Goal: Task Accomplishment & Management: Complete application form

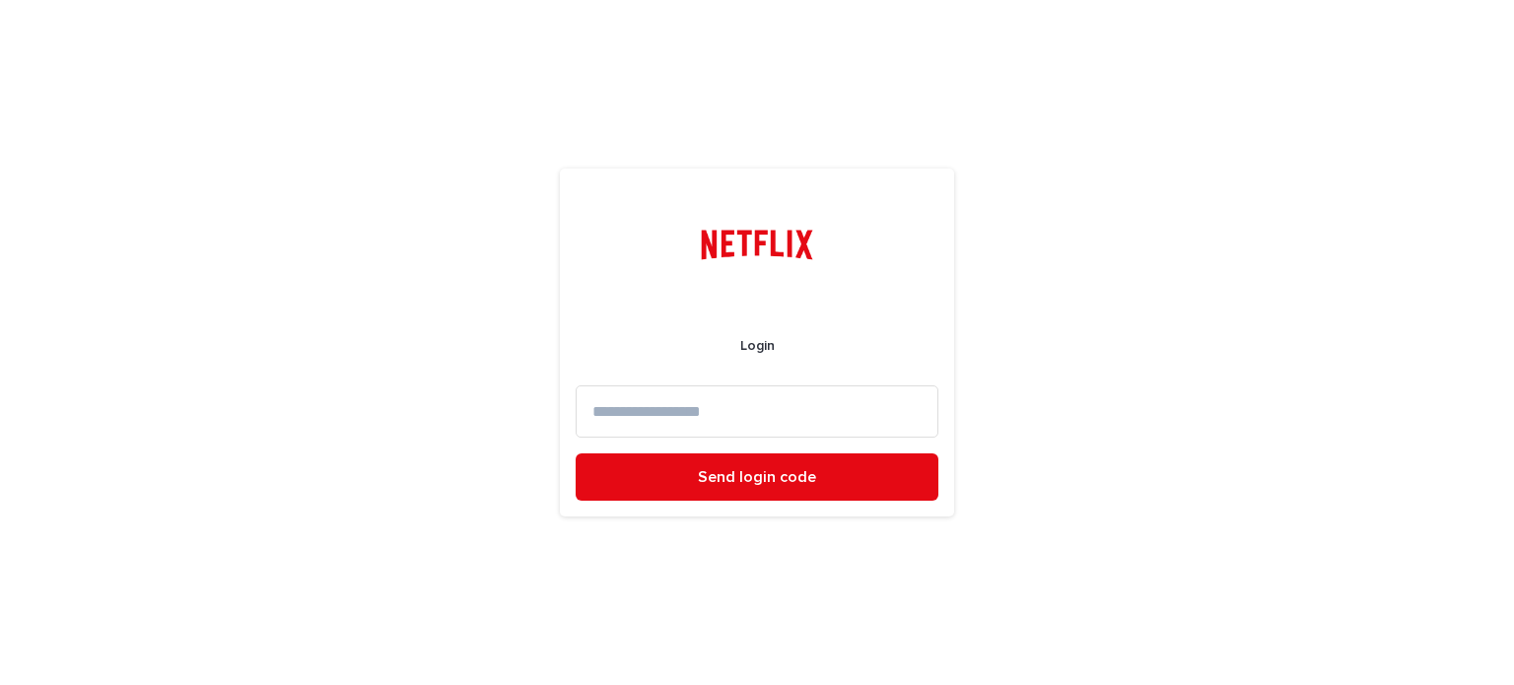
click at [778, 384] on form "Login Send login code" at bounding box center [757, 404] width 363 height 195
click at [760, 408] on input at bounding box center [757, 411] width 363 height 52
type input "**********"
click at [576, 453] on button "Send login code" at bounding box center [757, 476] width 363 height 47
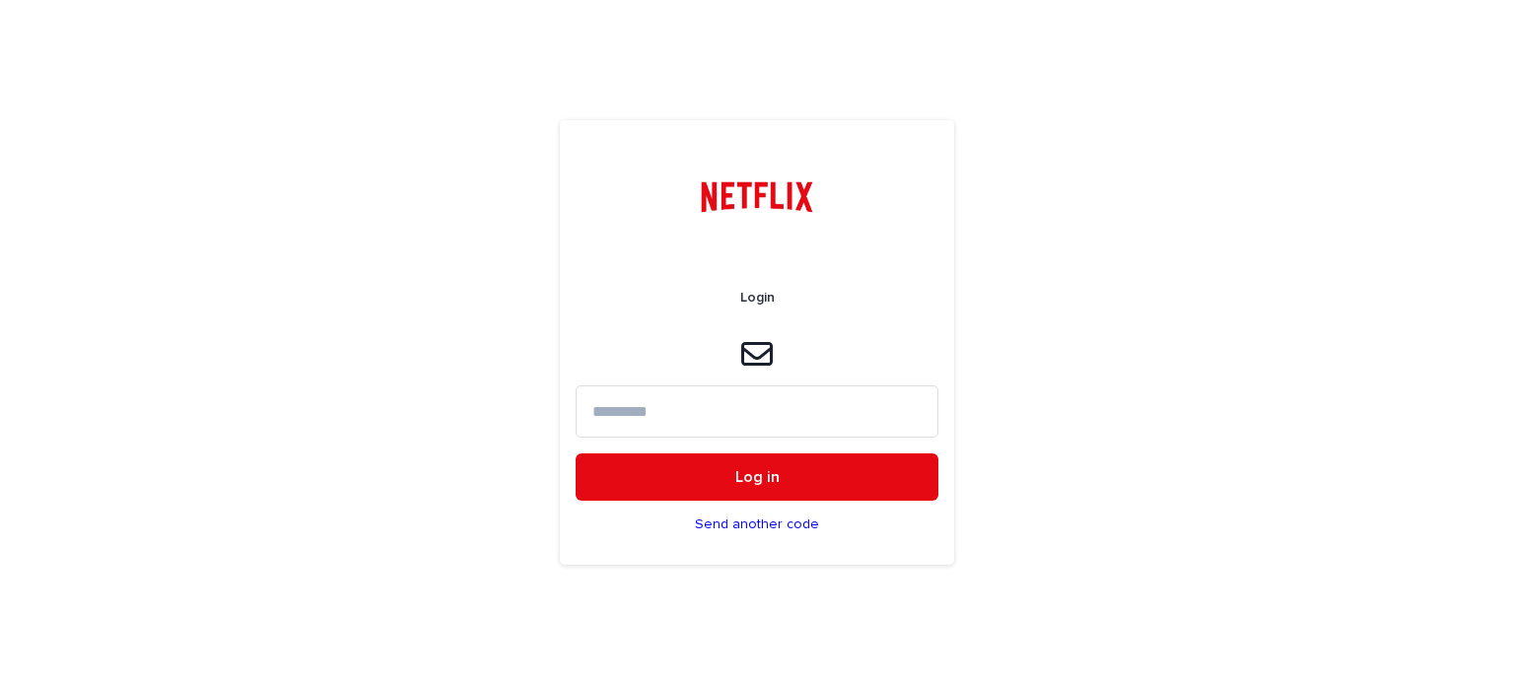
click at [751, 403] on input at bounding box center [757, 411] width 363 height 52
click at [637, 398] on input at bounding box center [757, 411] width 363 height 52
type input "******"
click at [576, 453] on button "Log in" at bounding box center [757, 476] width 363 height 47
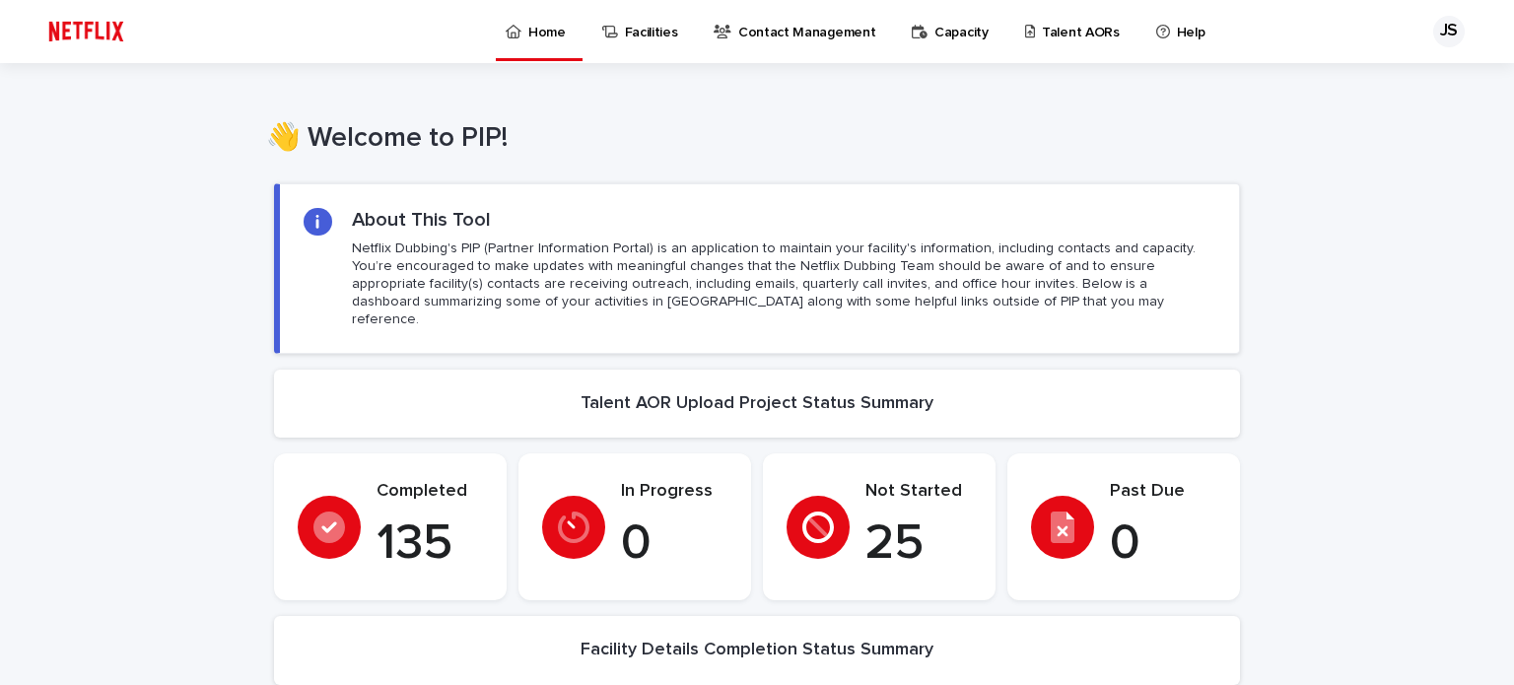
click at [1042, 34] on p "Talent AORs" at bounding box center [1081, 20] width 78 height 41
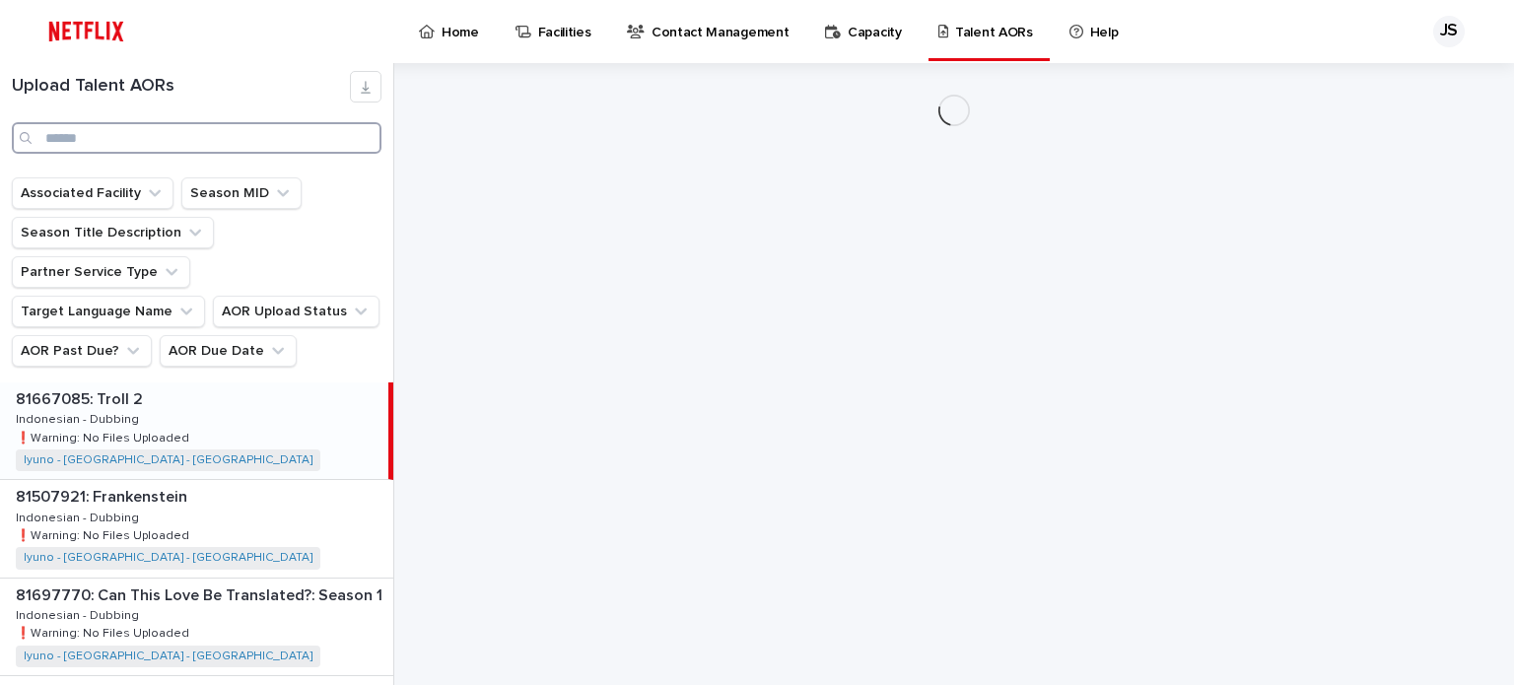
click at [198, 147] on input "Search" at bounding box center [197, 138] width 370 height 32
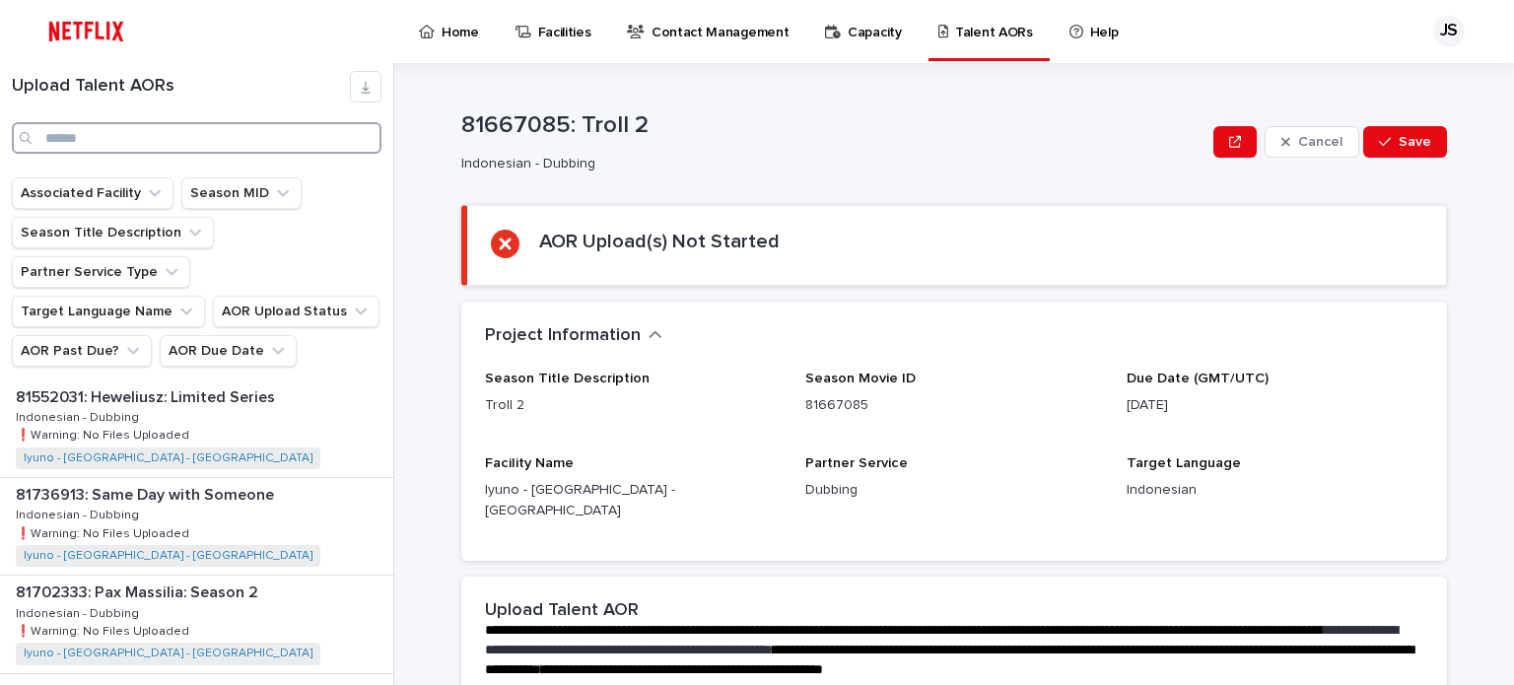
scroll to position [493, 0]
click at [288, 392] on div "81736913: Same Day with Someone 81736913: Same Day with Someone Indonesian - Du…" at bounding box center [196, 427] width 393 height 97
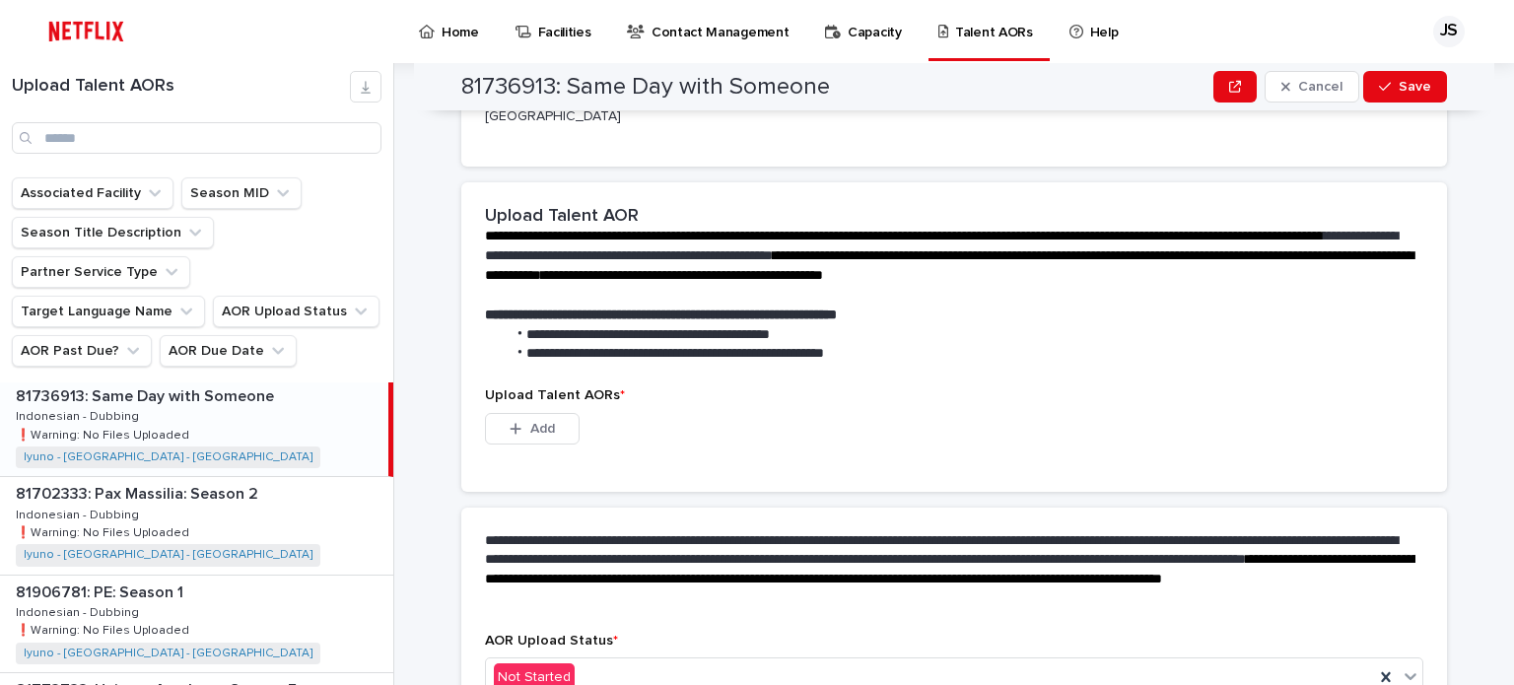
scroll to position [496, 0]
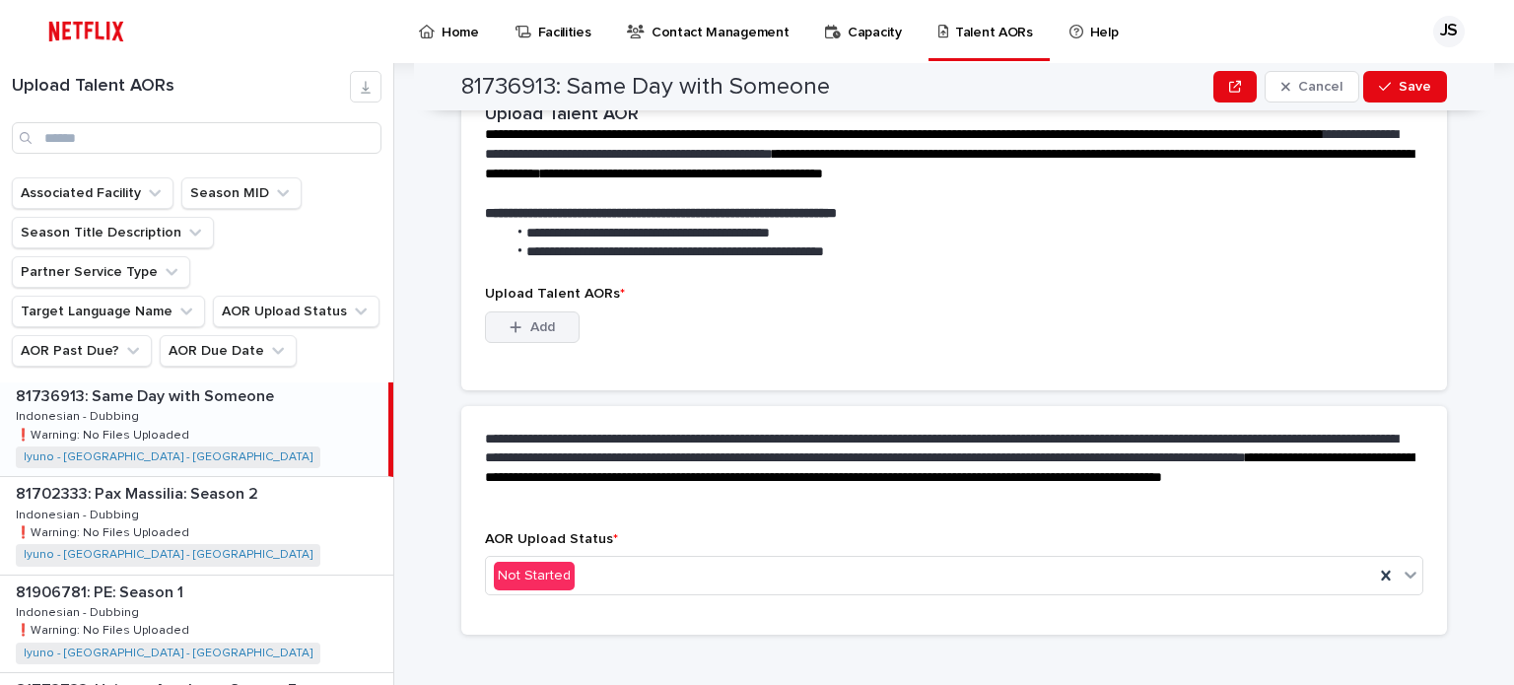
click at [551, 311] on button "Add" at bounding box center [532, 327] width 95 height 32
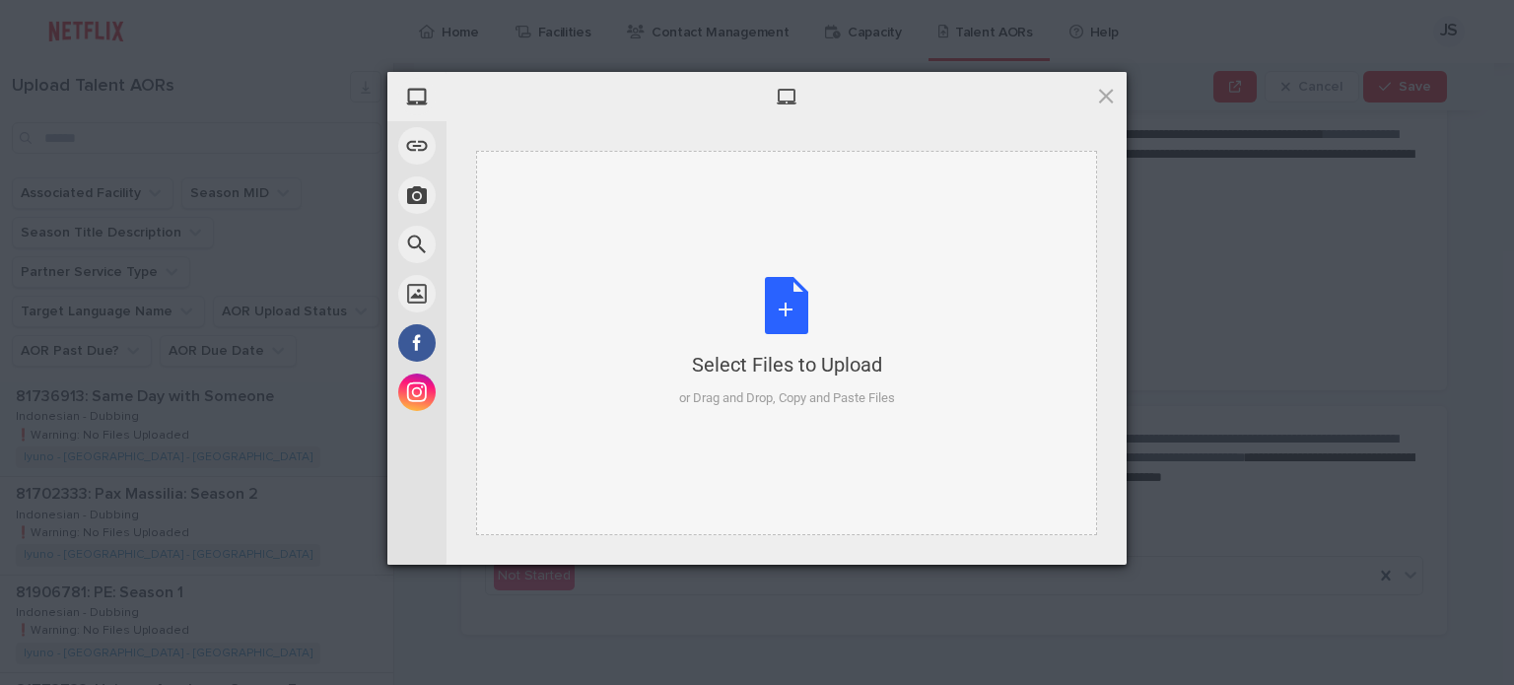
click at [807, 385] on div "Select Files to Upload or Drag and Drop, Copy and Paste Files" at bounding box center [787, 342] width 216 height 131
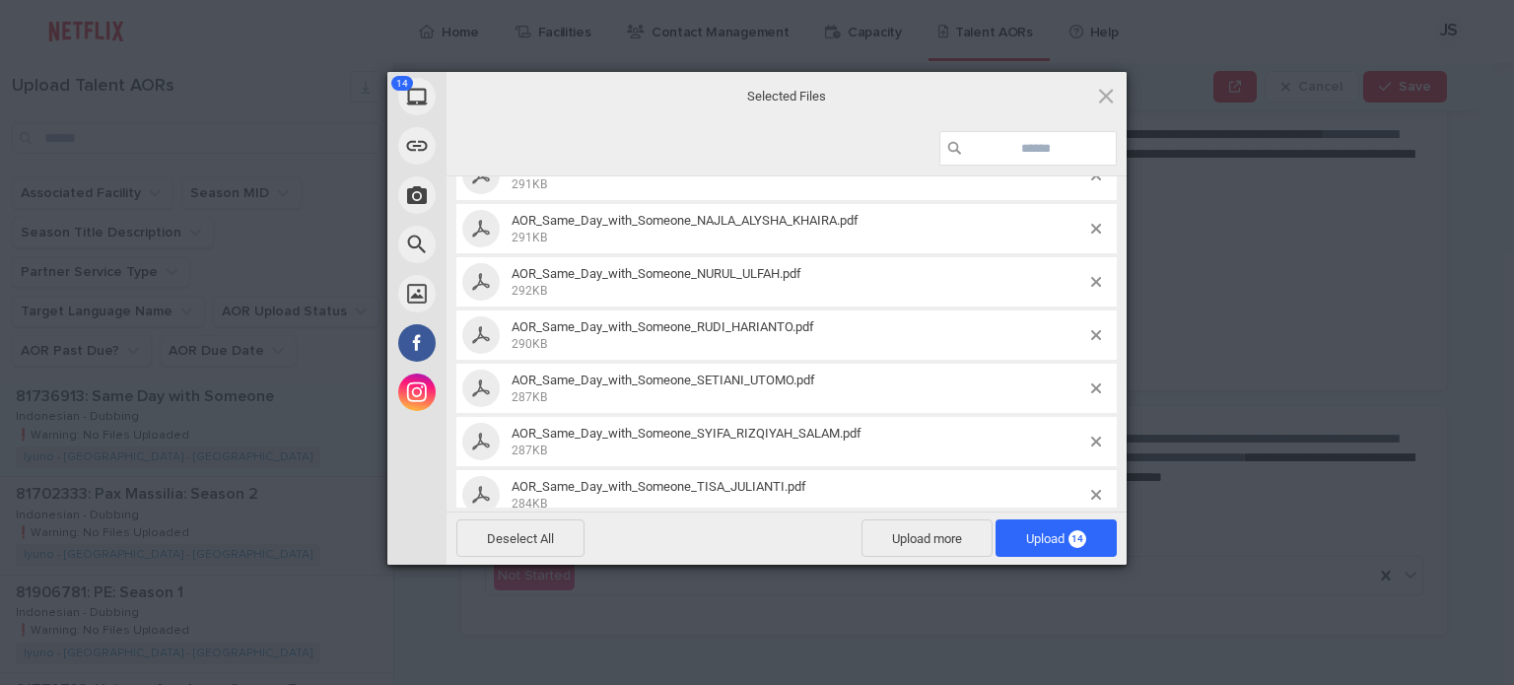
scroll to position [473, 0]
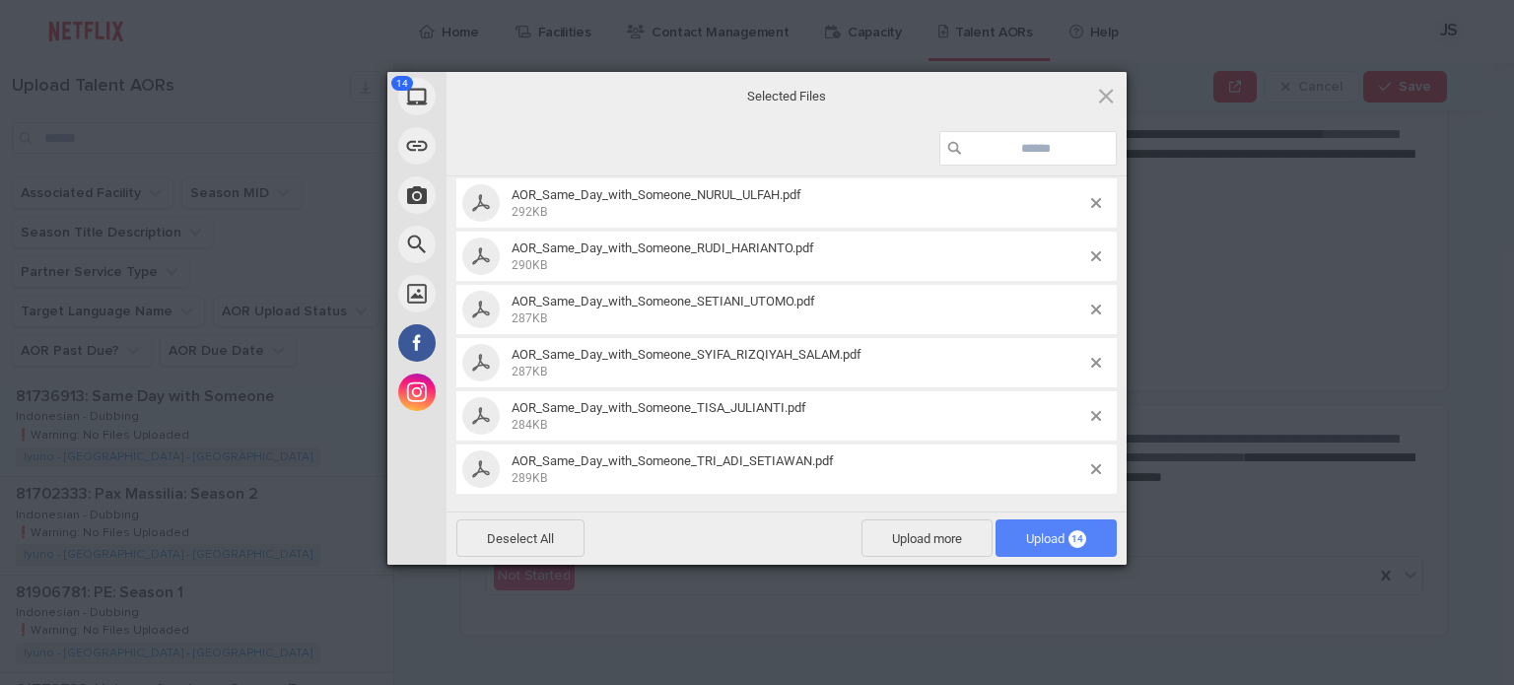
click at [1029, 534] on span "Upload 14" at bounding box center [1056, 538] width 60 height 15
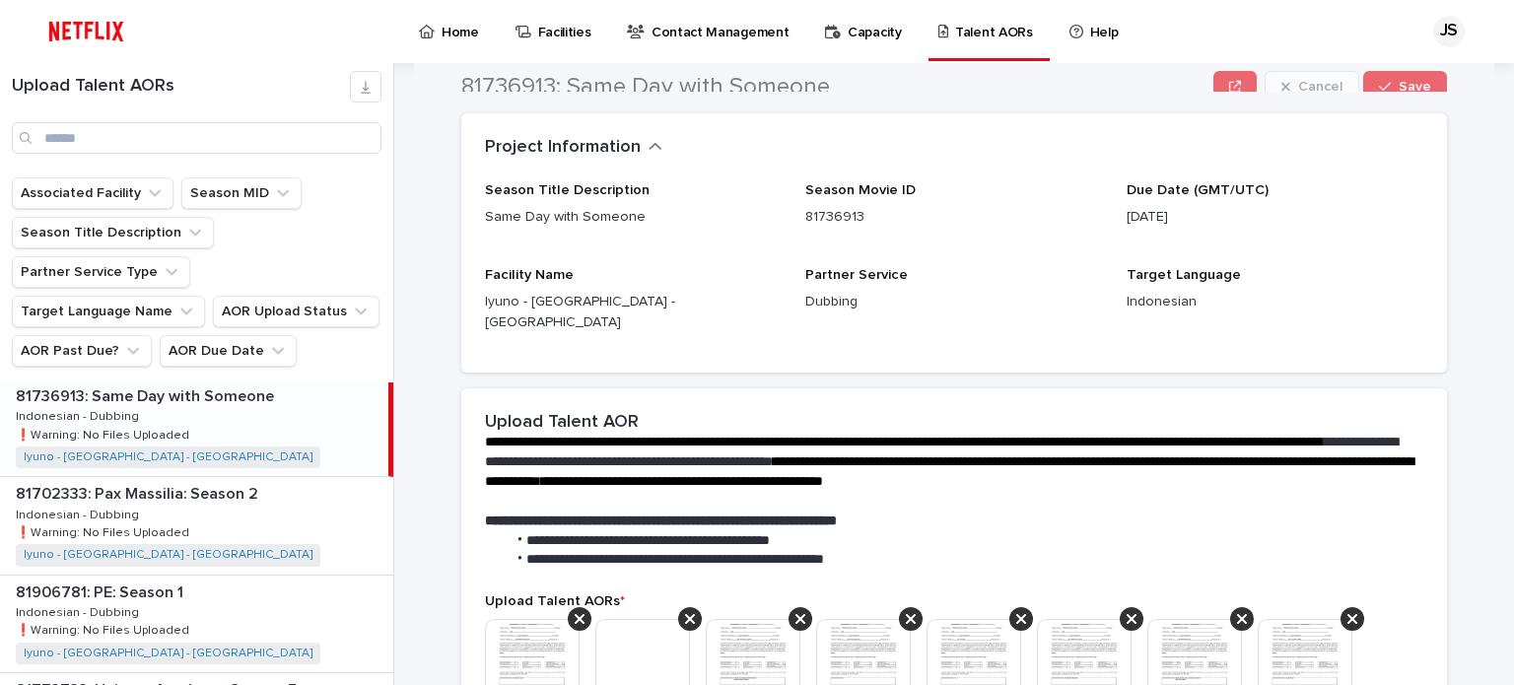
scroll to position [683, 0]
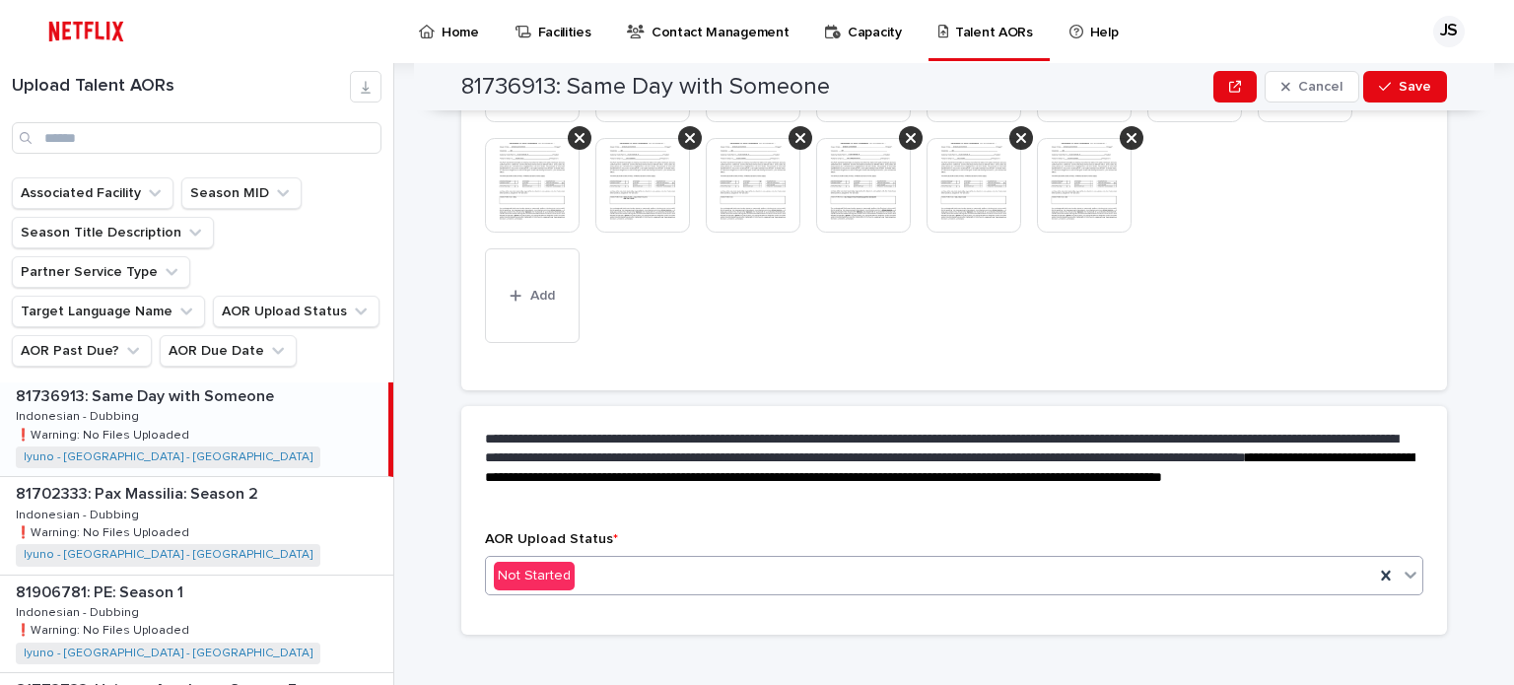
click at [987, 560] on div "Not Started" at bounding box center [930, 576] width 888 height 33
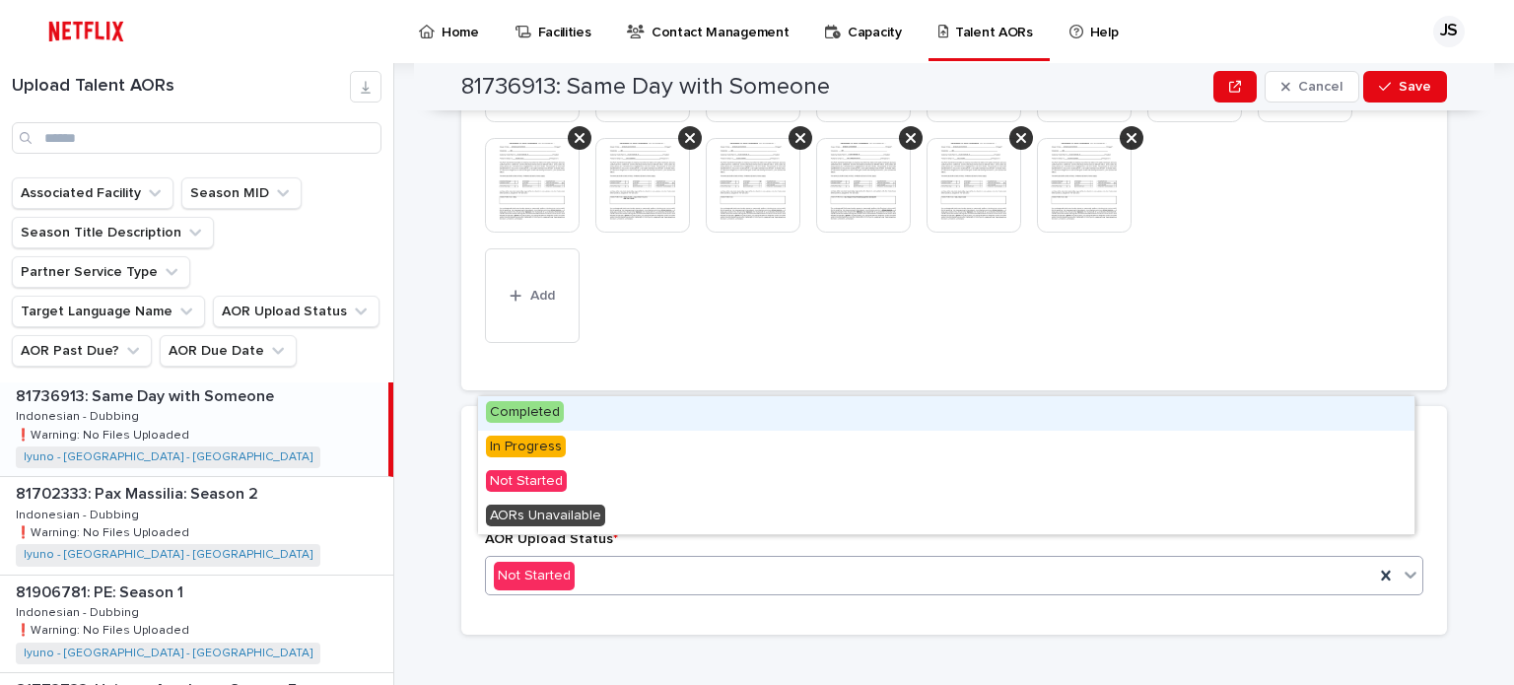
click at [568, 420] on div "Completed" at bounding box center [946, 413] width 936 height 34
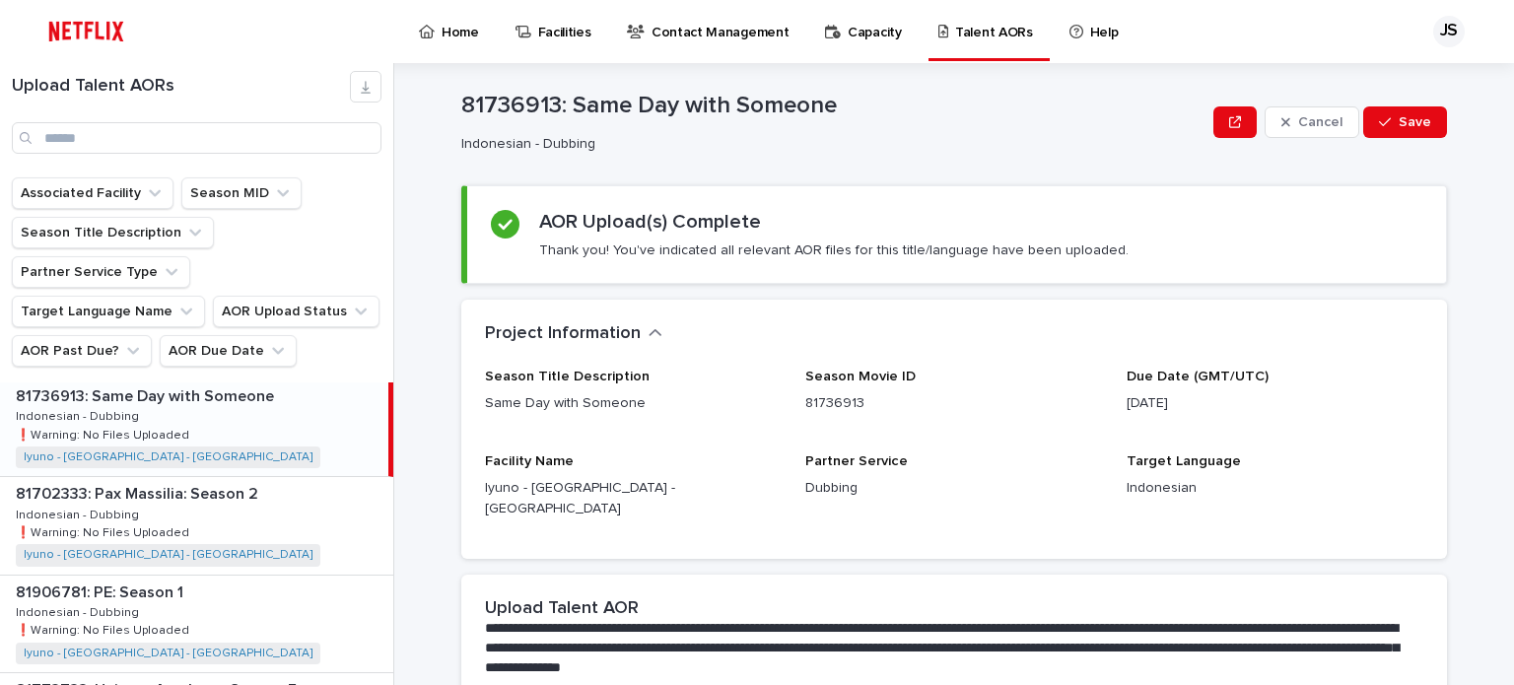
scroll to position [0, 0]
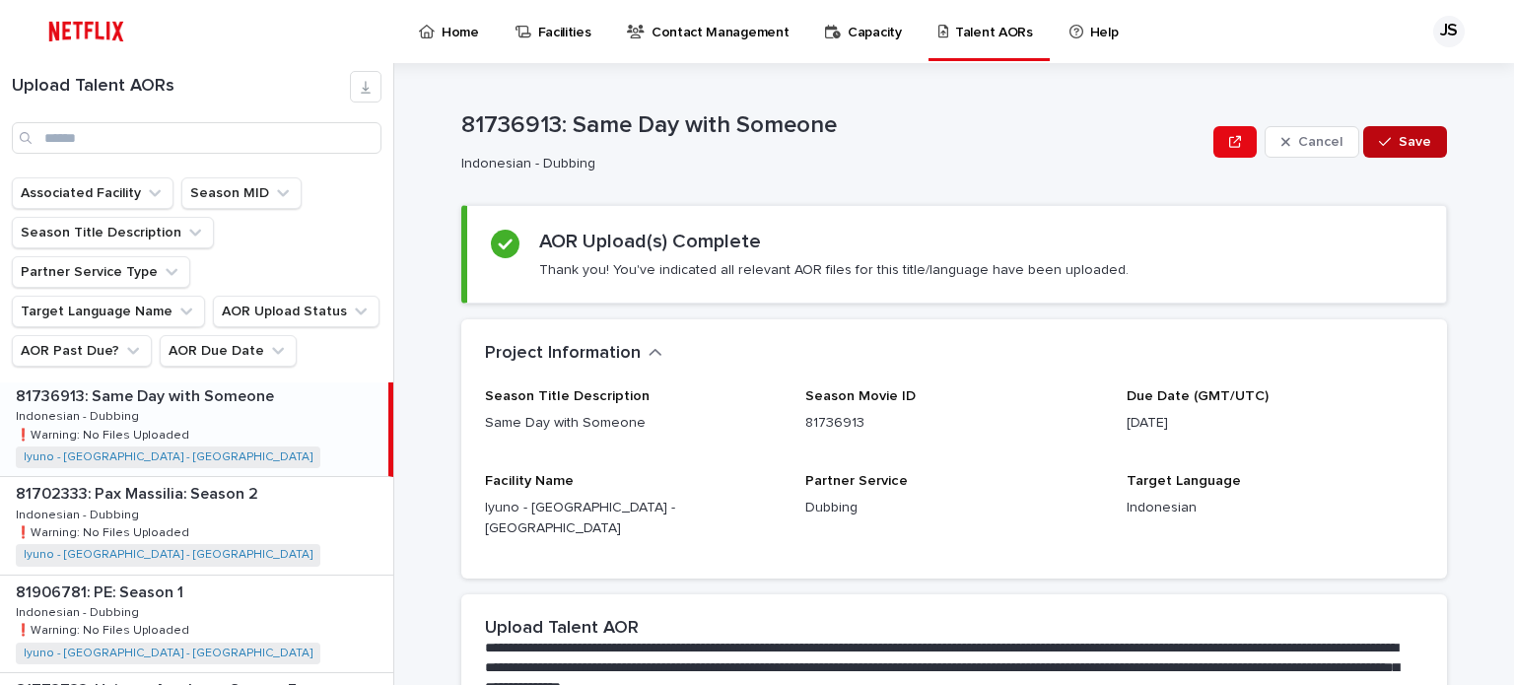
click at [1401, 135] on span "Save" at bounding box center [1415, 142] width 33 height 14
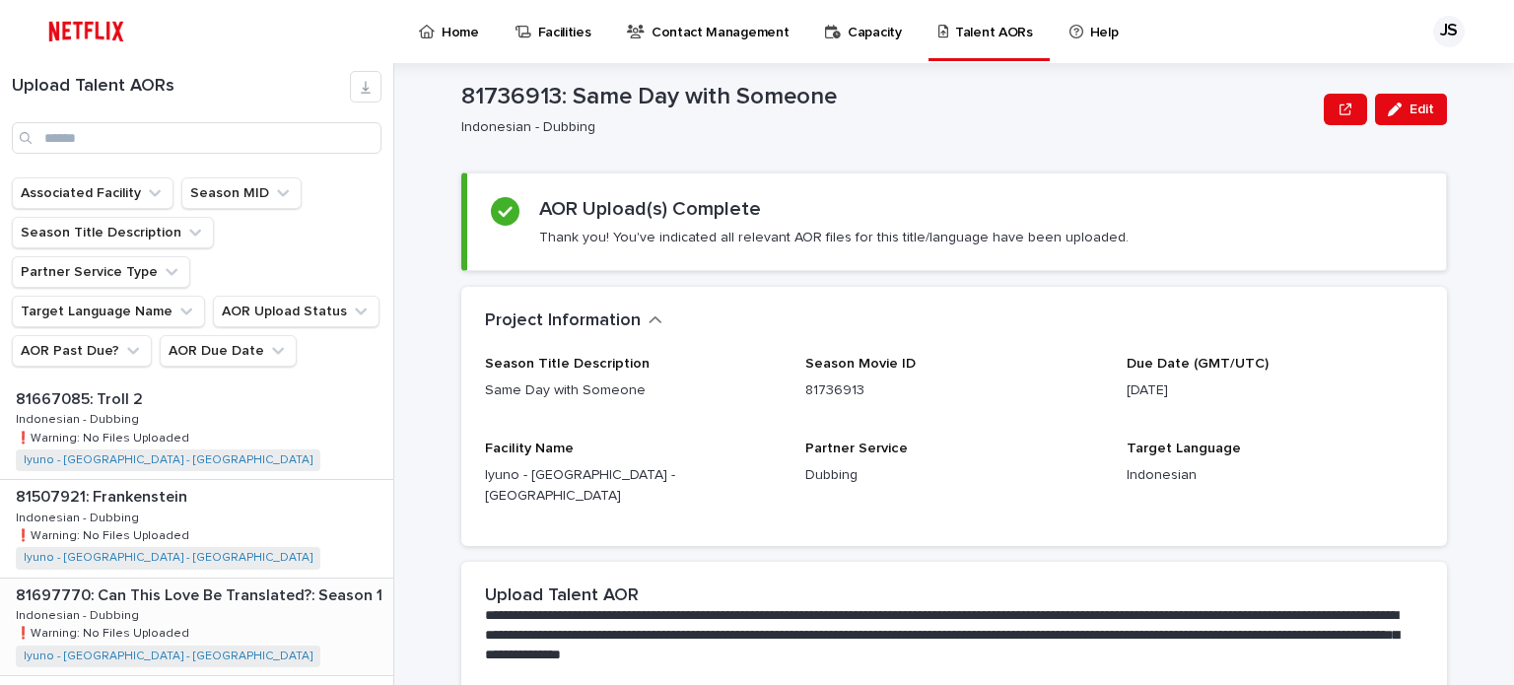
click at [226, 582] on p "81697770: Can This Love Be Translated?: Season 1" at bounding box center [201, 593] width 371 height 23
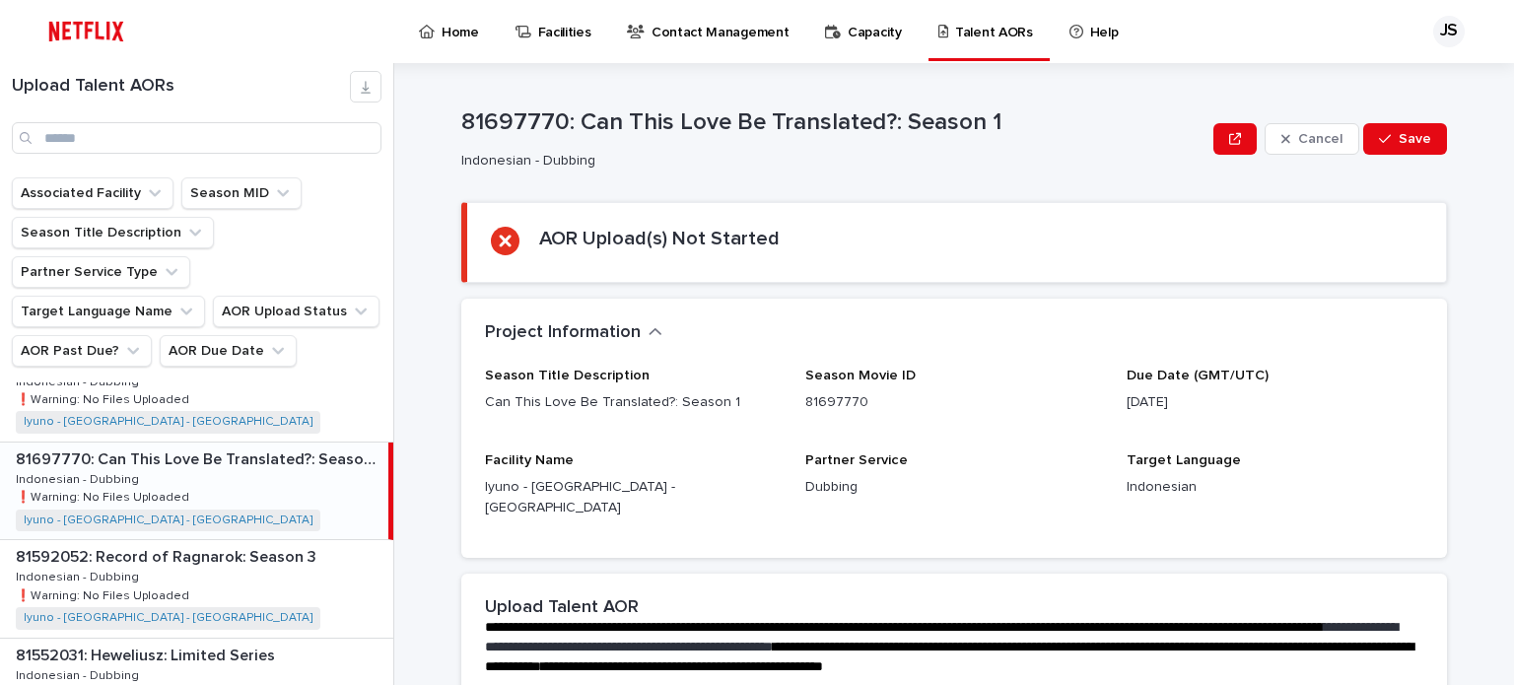
scroll to position [197, 0]
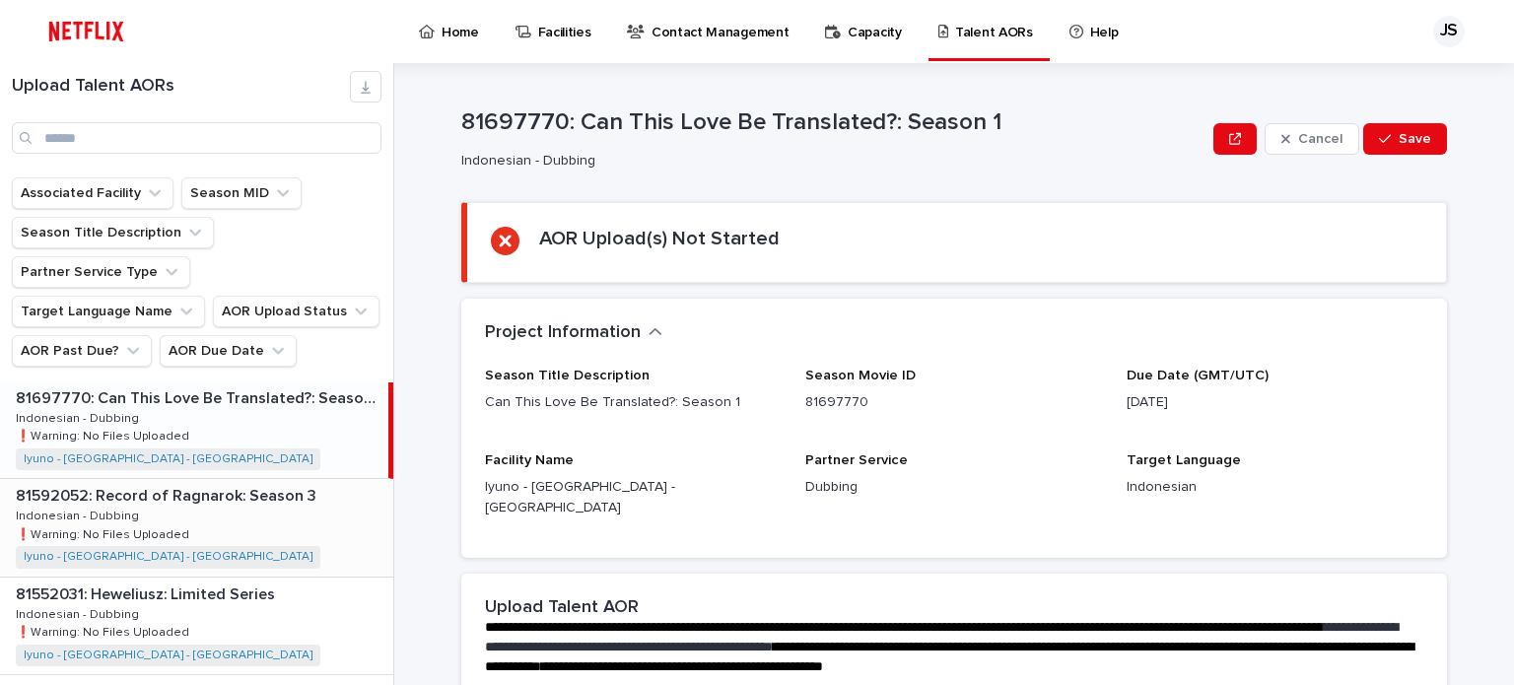
click at [285, 479] on div "81592052: Record of Ragnarok: Season 3 81592052: Record of Ragnarok: Season 3 I…" at bounding box center [196, 527] width 393 height 97
click at [246, 496] on div "81552031: Heweliusz: Limited Series 81552031: Heweliusz: Limited Series Indones…" at bounding box center [196, 527] width 393 height 97
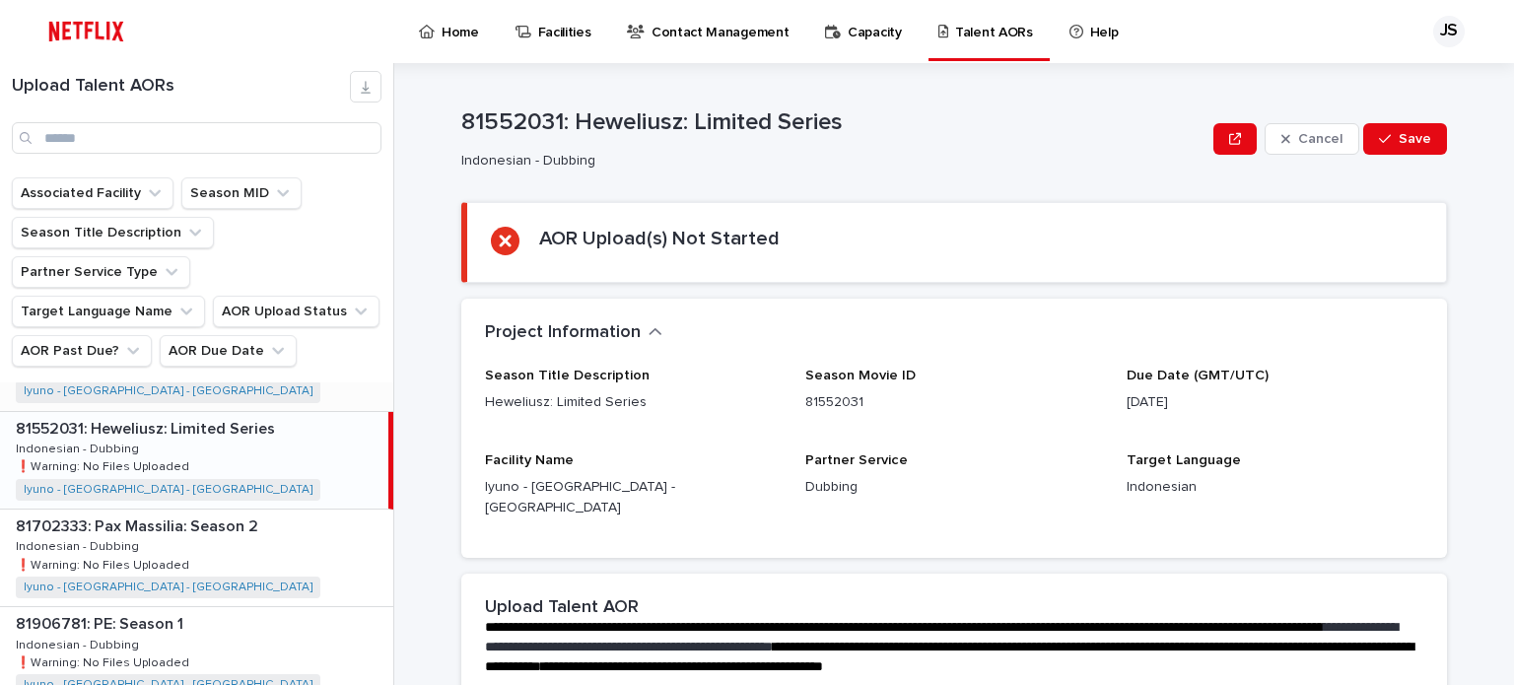
scroll to position [394, 0]
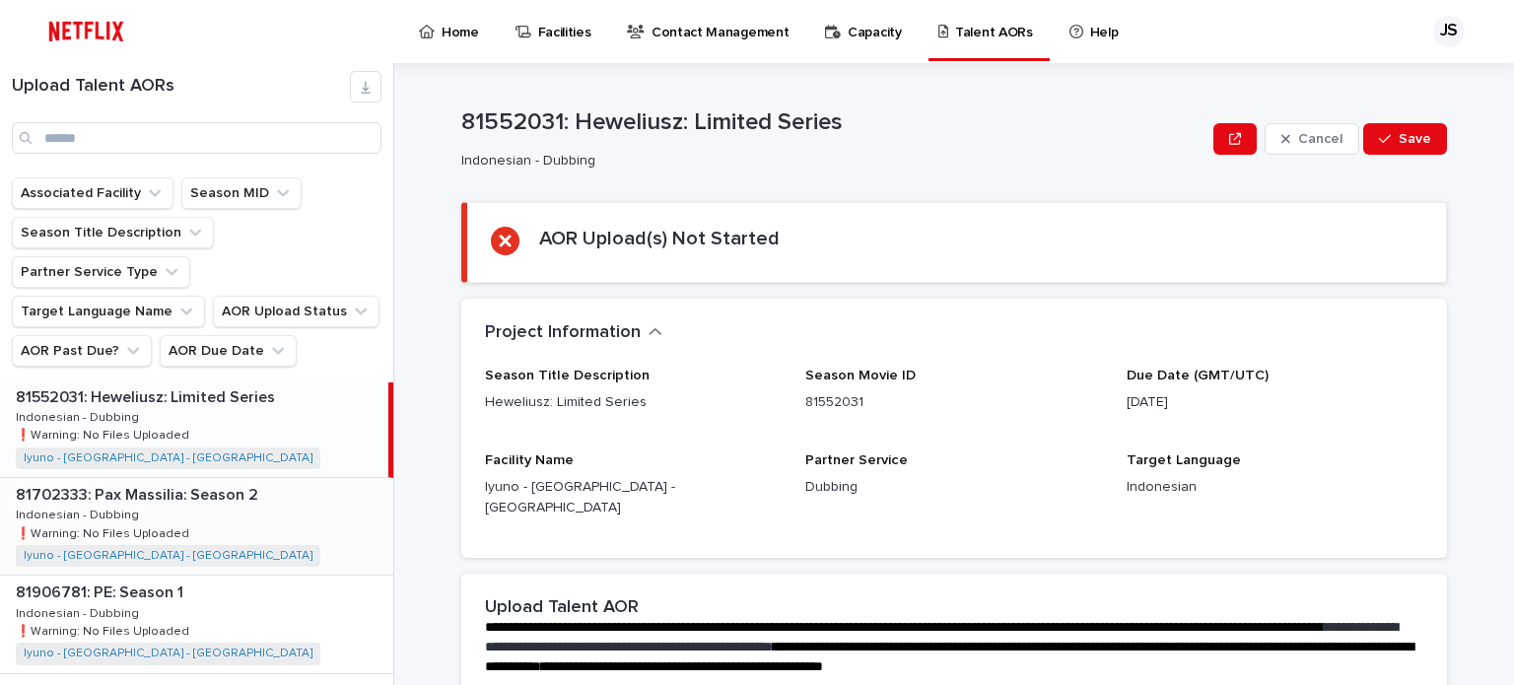
click at [246, 478] on div "81702333: Pax Massilia: Season 2 81702333: Pax Massilia: Season 2 Indonesian - …" at bounding box center [196, 526] width 393 height 97
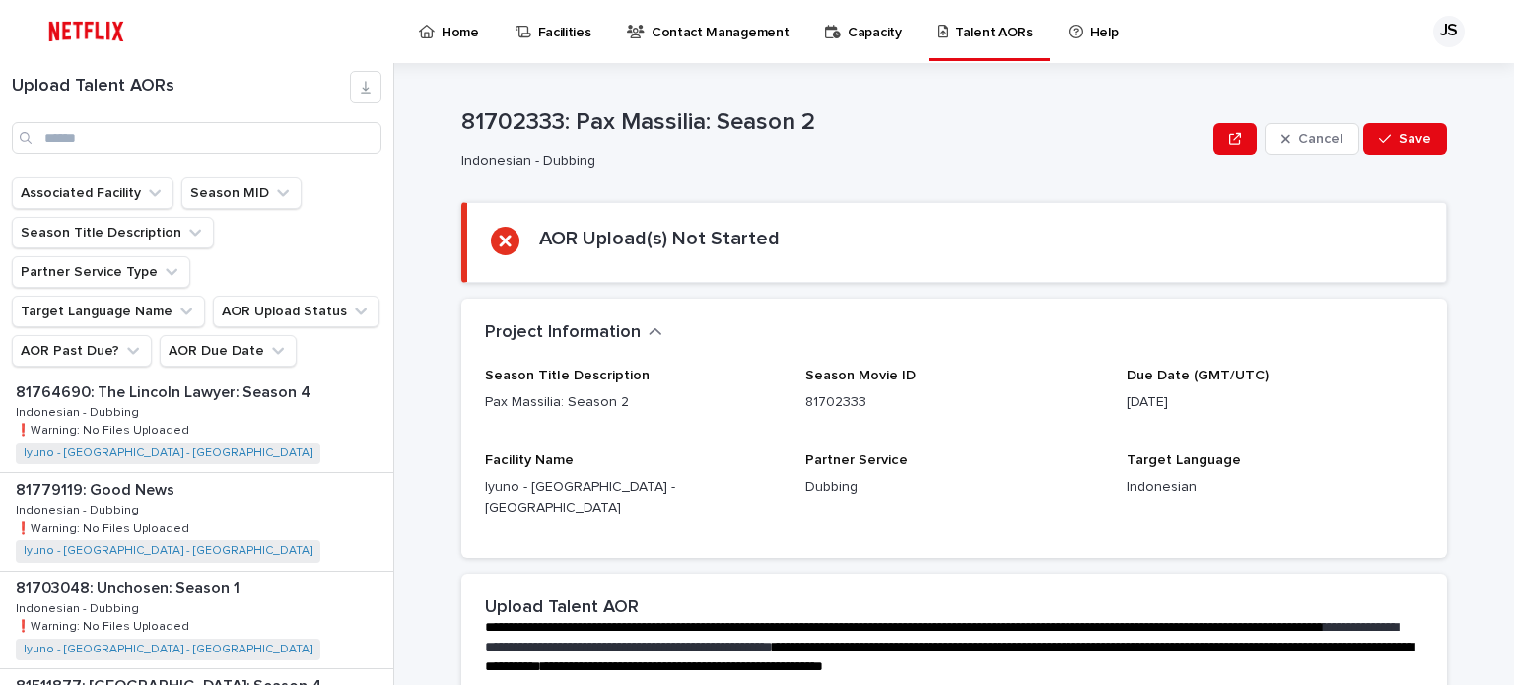
scroll to position [1281, 0]
click at [259, 383] on div "81779119: Good News 81779119: Good News Indonesian - Dubbing Indonesian - Dubbi…" at bounding box center [196, 423] width 393 height 97
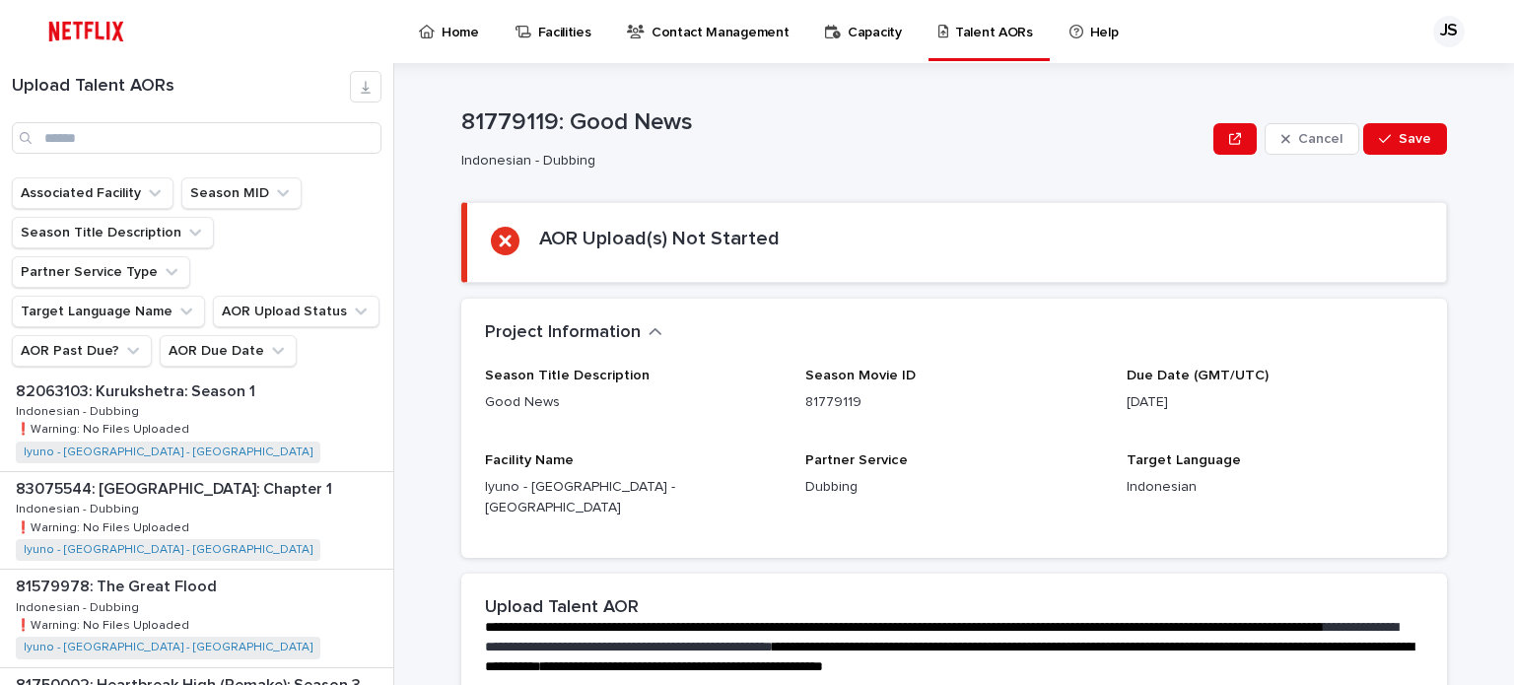
scroll to position [1577, 0]
click at [259, 383] on div "82063103: Kurukshetra: Season 1 82063103: Kurukshetra: Season 1 Indonesian - Du…" at bounding box center [196, 422] width 393 height 97
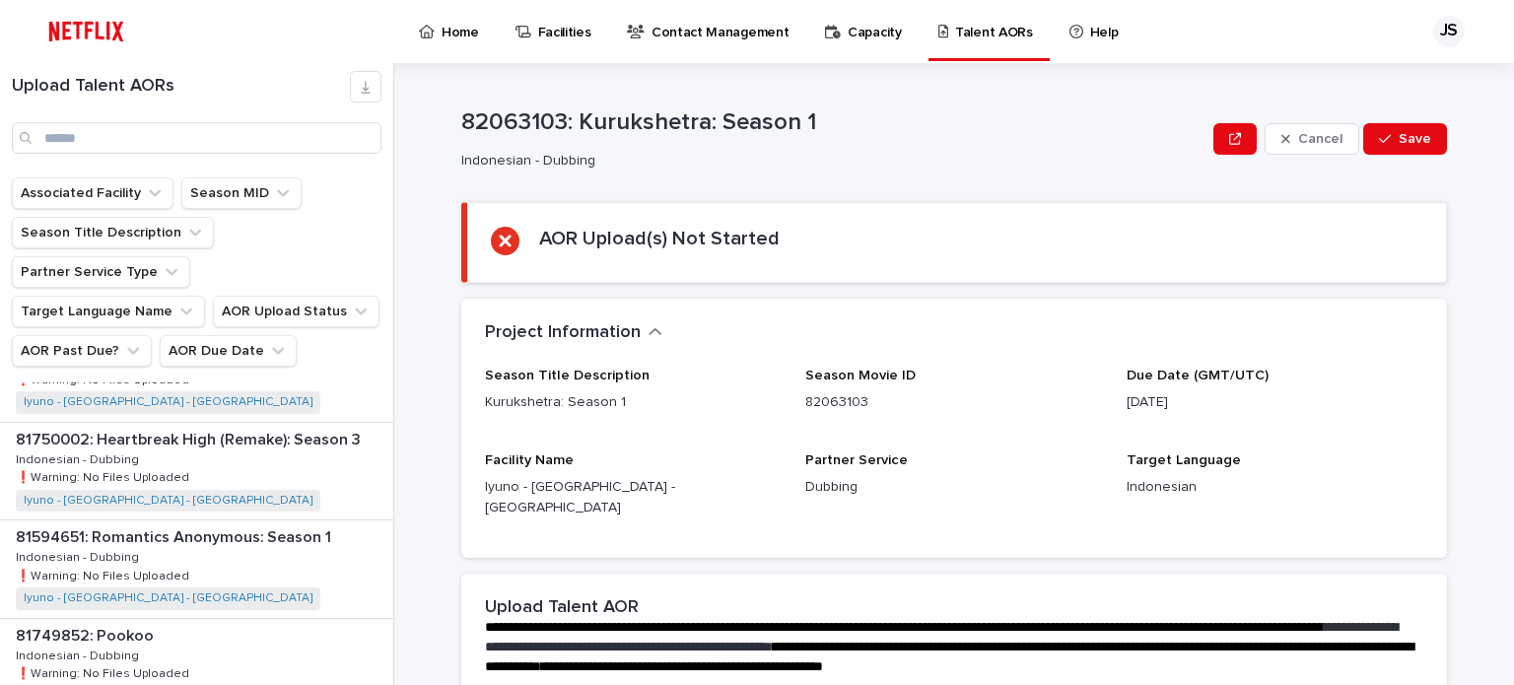
scroll to position [1774, 0]
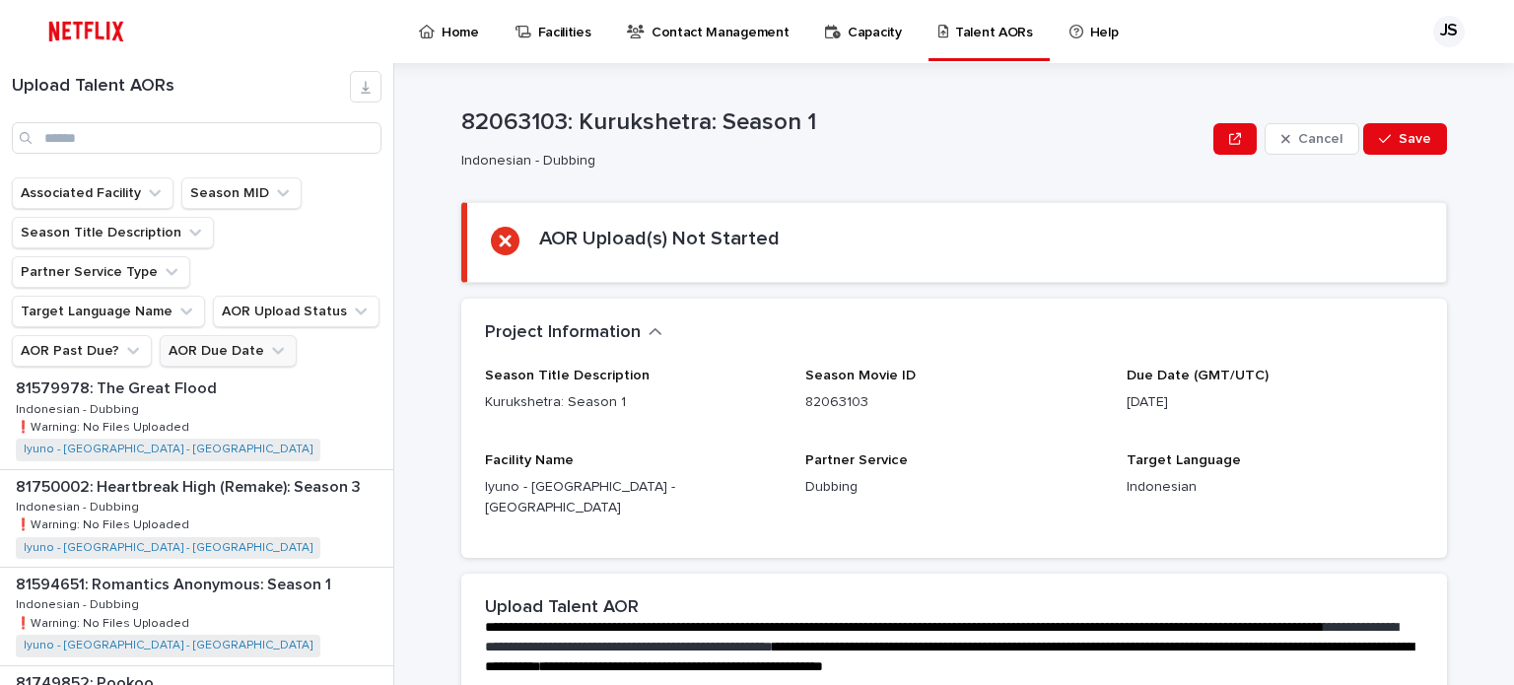
click at [243, 335] on button "AOR Due Date" at bounding box center [228, 351] width 137 height 32
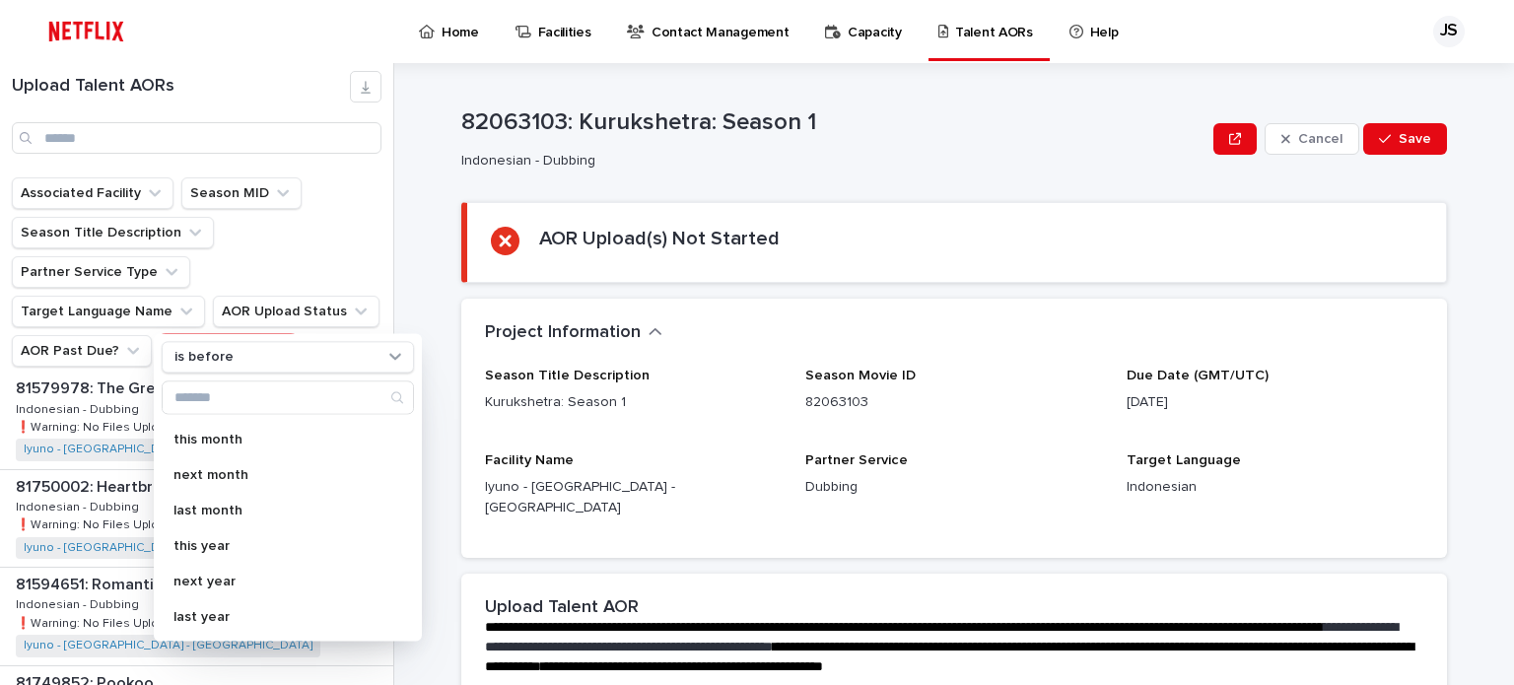
scroll to position [0, 0]
click at [372, 317] on ul "Associated Facility Season MID Season Title Description Partner Service Type Ta…" at bounding box center [196, 271] width 377 height 197
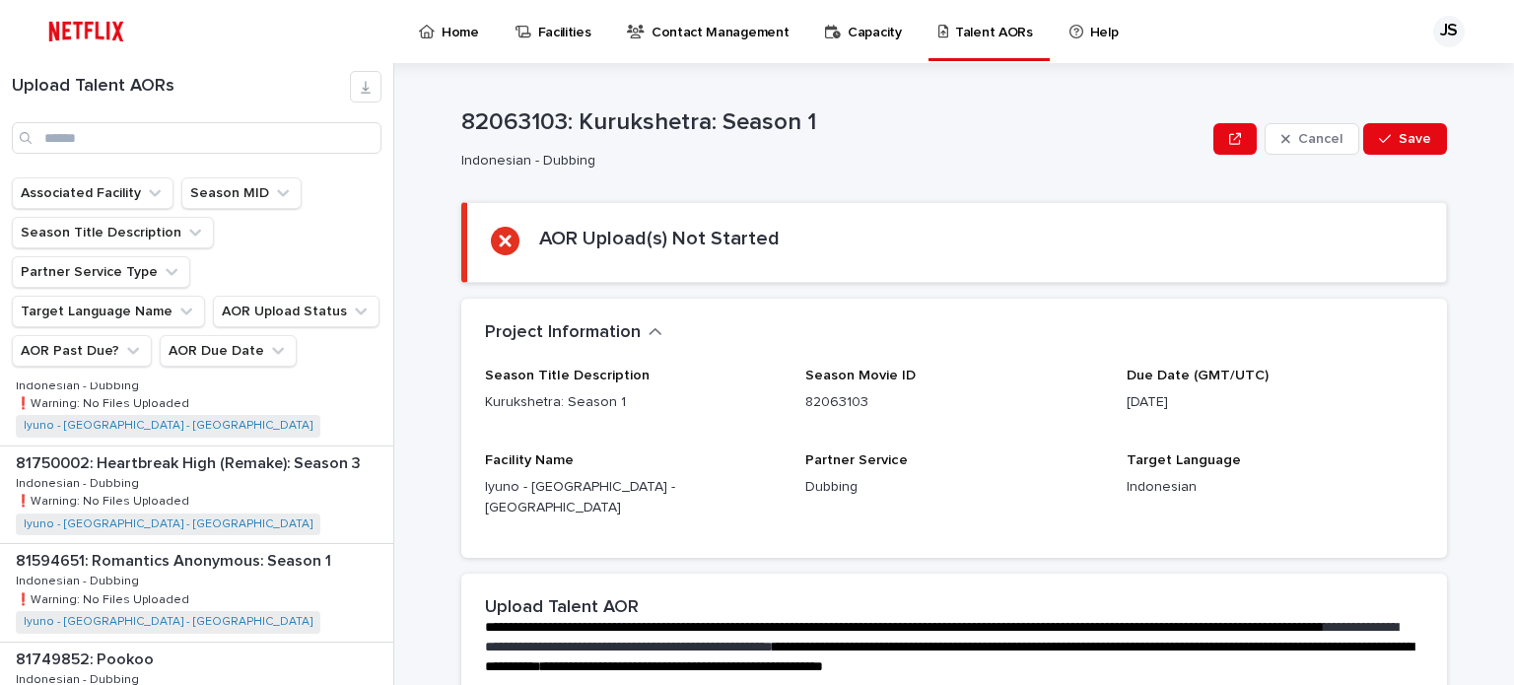
scroll to position [1774, 0]
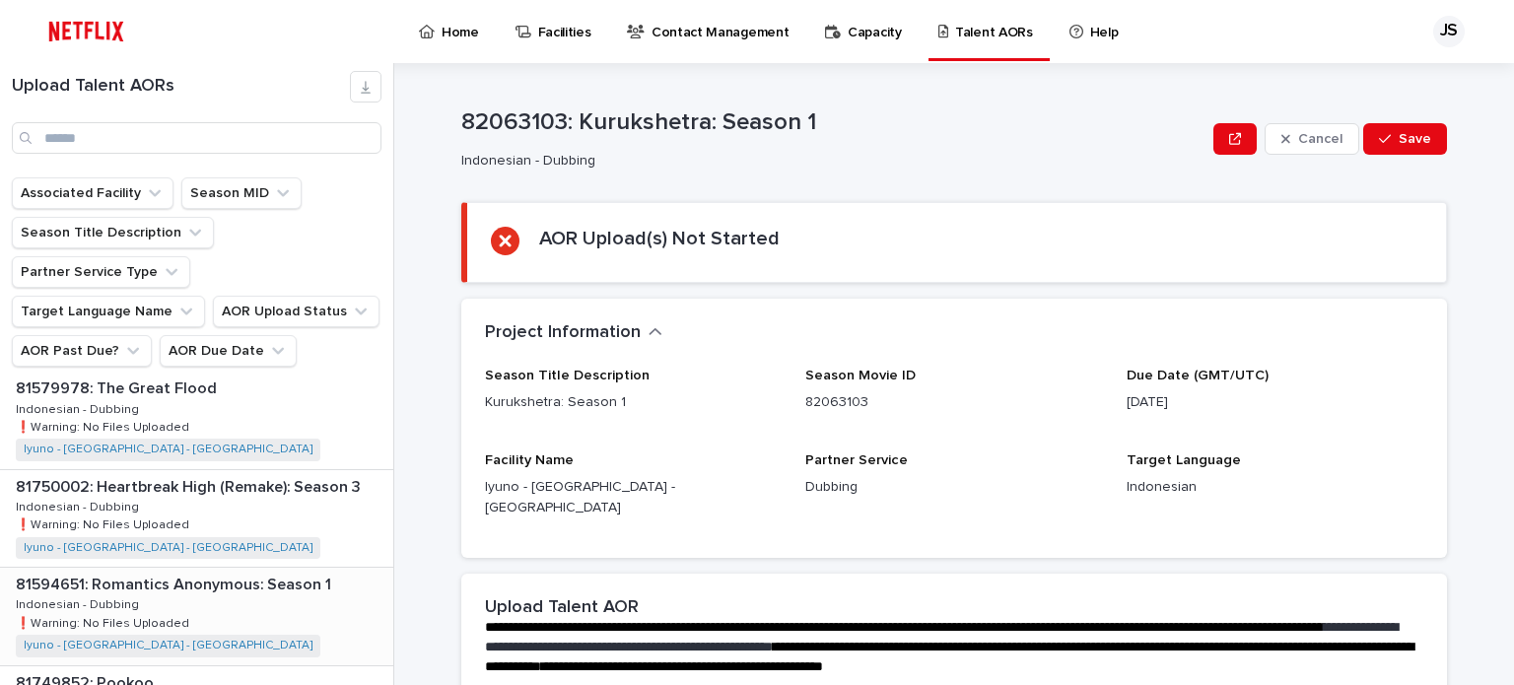
click at [258, 568] on div "81594651: Romantics Anonymous: Season 1 81594651: Romantics Anonymous: Season 1…" at bounding box center [196, 616] width 393 height 97
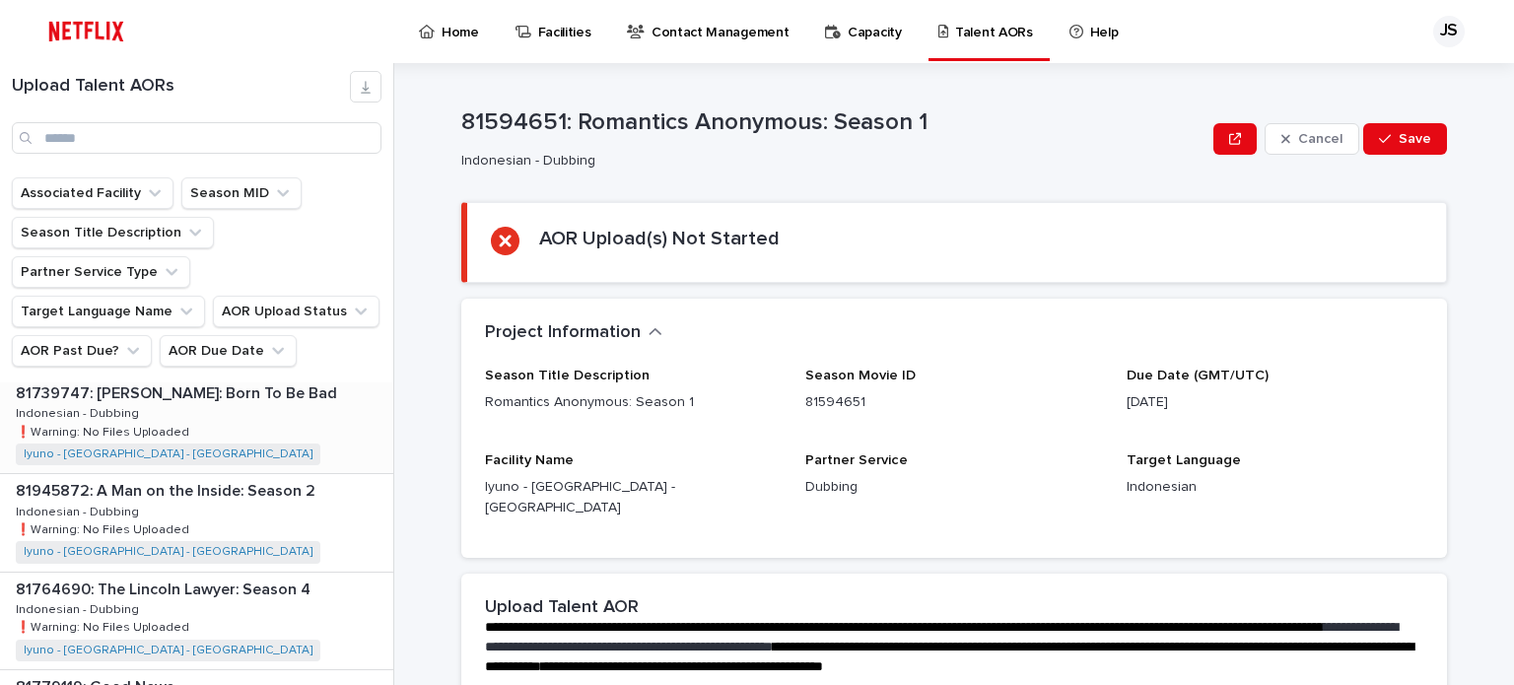
scroll to position [1084, 0]
click at [290, 389] on div "81945872: A Man on the Inside: Season 2 81945872: A Man on the Inside: Season 2…" at bounding box center [196, 423] width 393 height 97
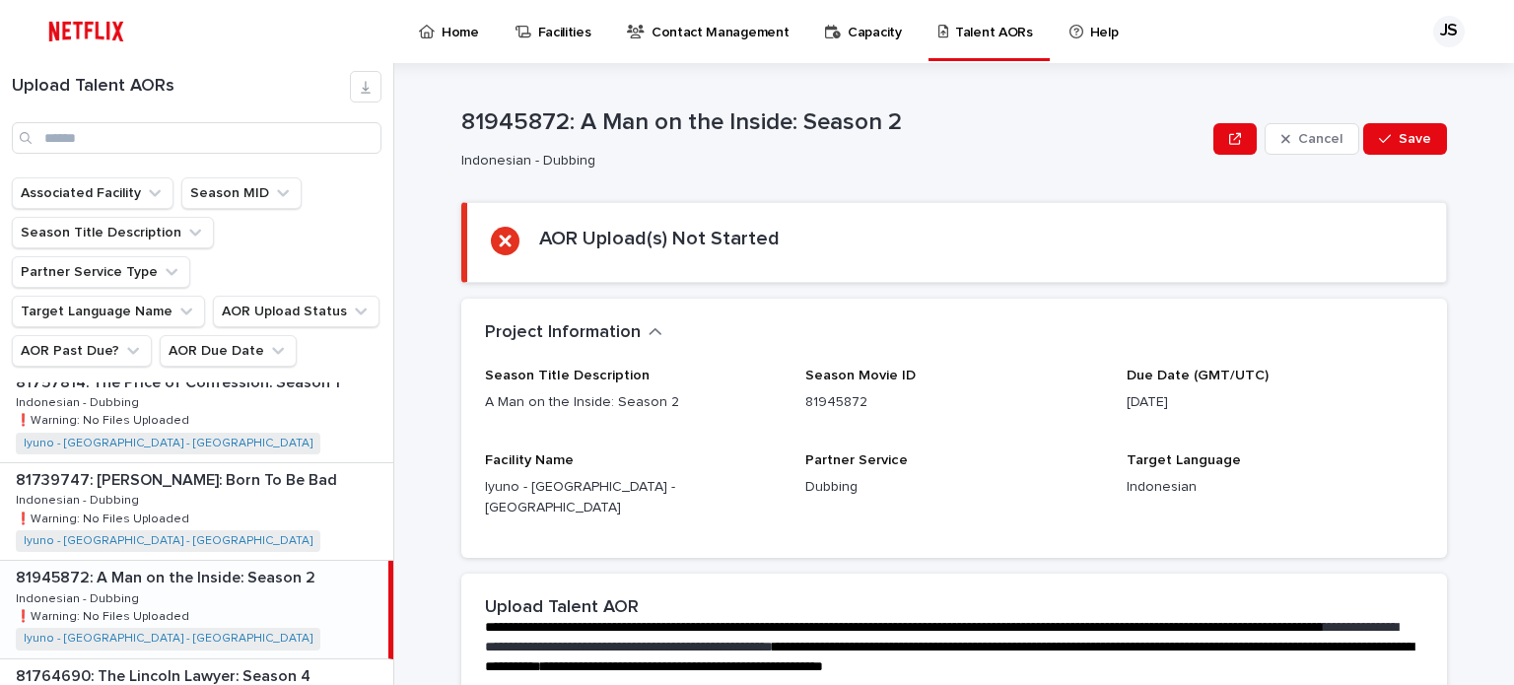
scroll to position [887, 0]
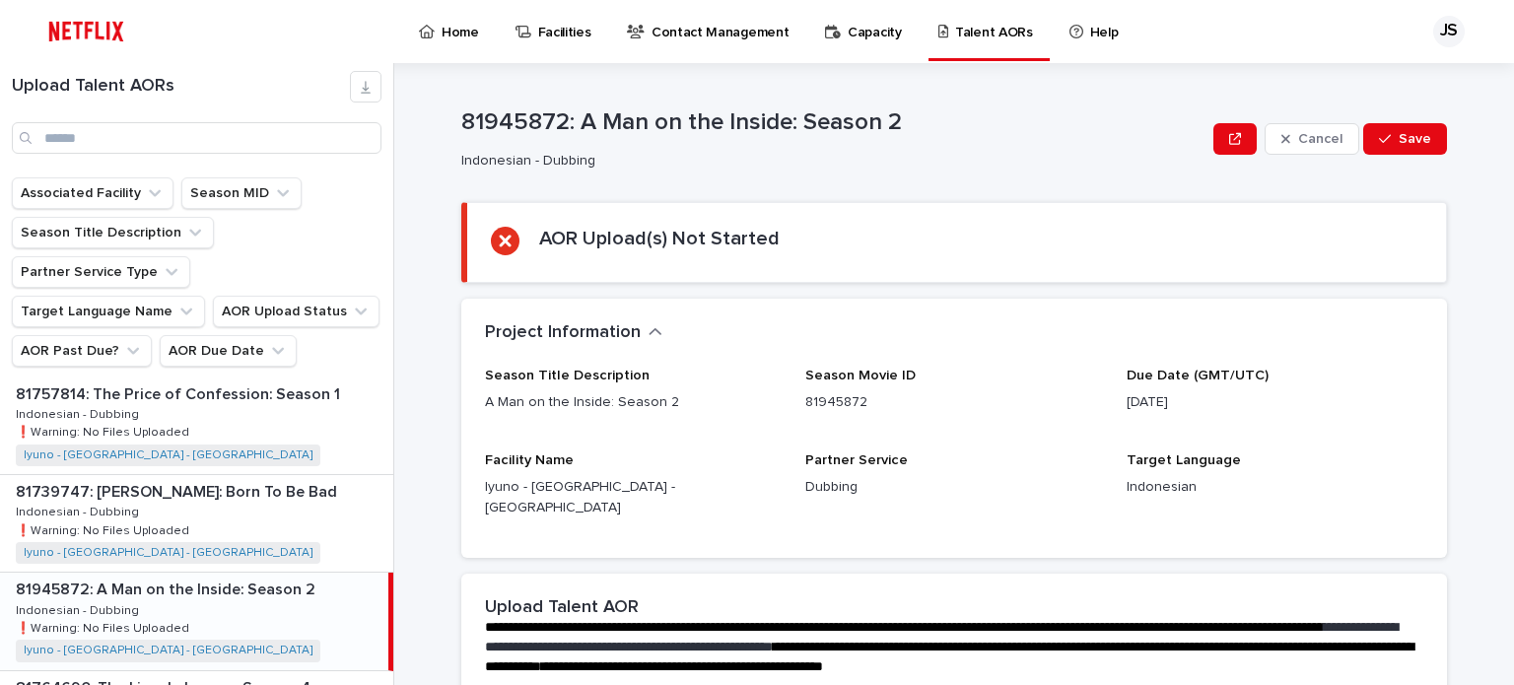
click at [290, 389] on div "81757814: The Price of Confession: Season 1 81757814: The Price of Confession: …" at bounding box center [196, 425] width 393 height 97
click at [276, 475] on div "81739747: [PERSON_NAME]: Born To Be Bad 81739747: [PERSON_NAME]: Born To Be Bad…" at bounding box center [196, 523] width 393 height 97
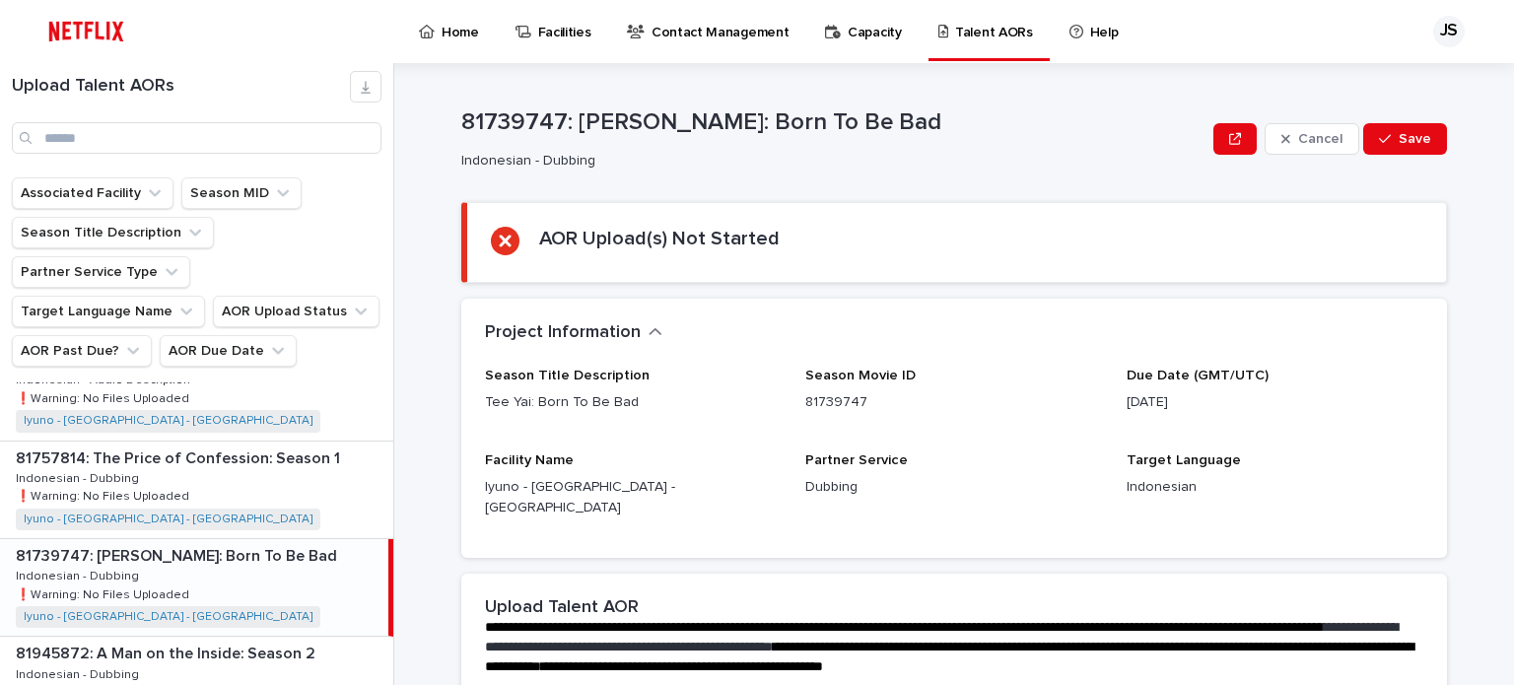
scroll to position [788, 0]
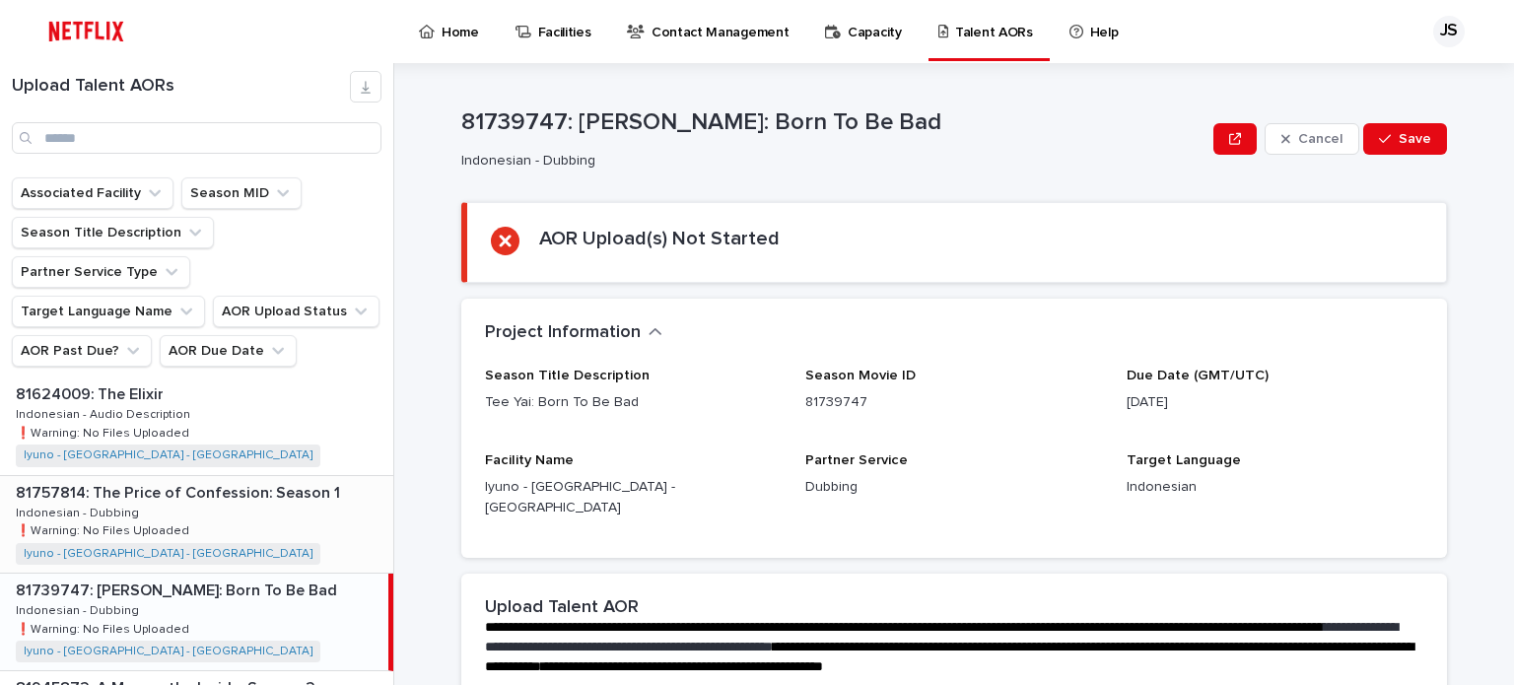
click at [262, 480] on p "81757814: The Price of Confession: Season 1" at bounding box center [180, 491] width 328 height 23
click at [268, 413] on div "81624009: The Elixir 81624009: The Elixir Indonesian - Audio Description Indone…" at bounding box center [196, 425] width 393 height 97
click at [266, 397] on div "81624009: The Elixir 81624009: The Elixir Indonesian - Audio Description Indone…" at bounding box center [194, 425] width 388 height 97
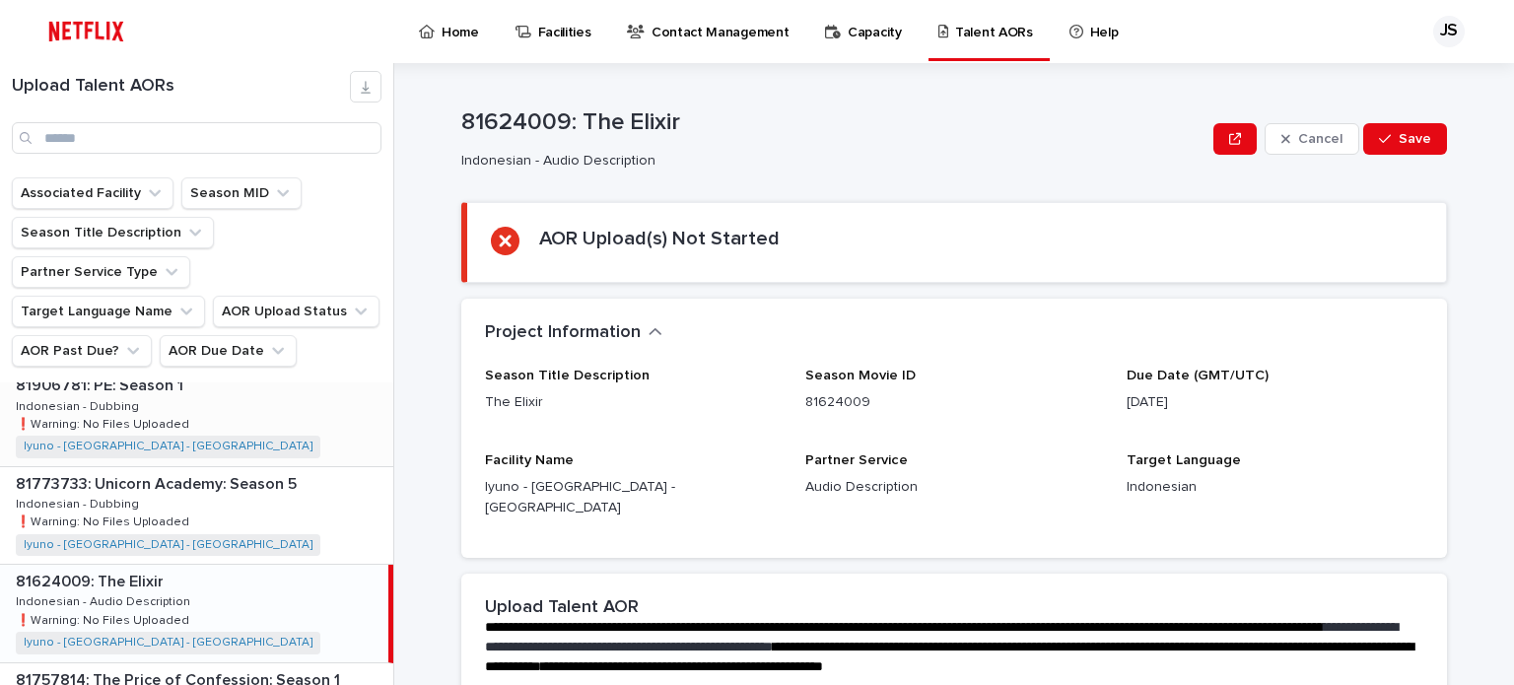
scroll to position [591, 0]
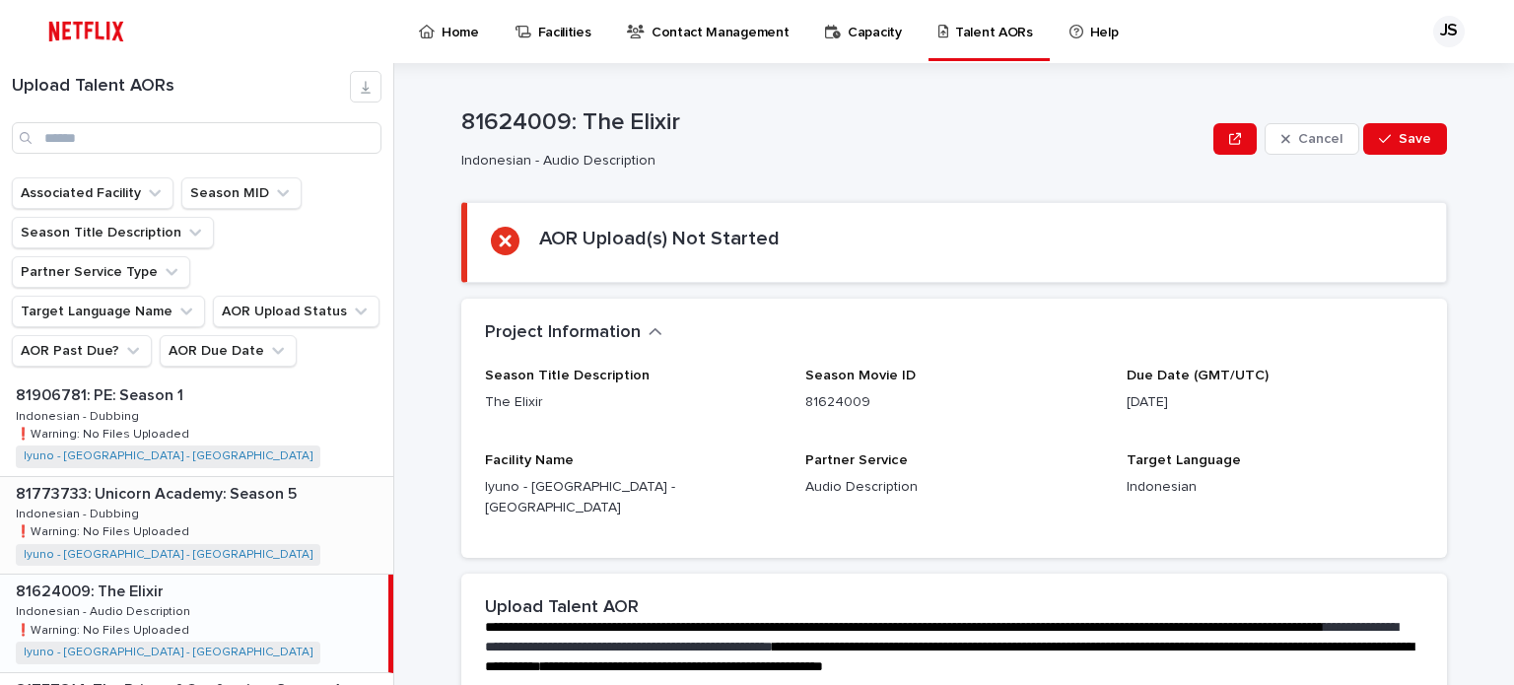
click at [242, 481] on p "81773733: Unicorn Academy: Season 5" at bounding box center [158, 492] width 285 height 23
click at [261, 389] on div "81906781: PE: Season 1 81906781: PE: Season 1 Indonesian - Dubbing Indonesian -…" at bounding box center [196, 426] width 393 height 97
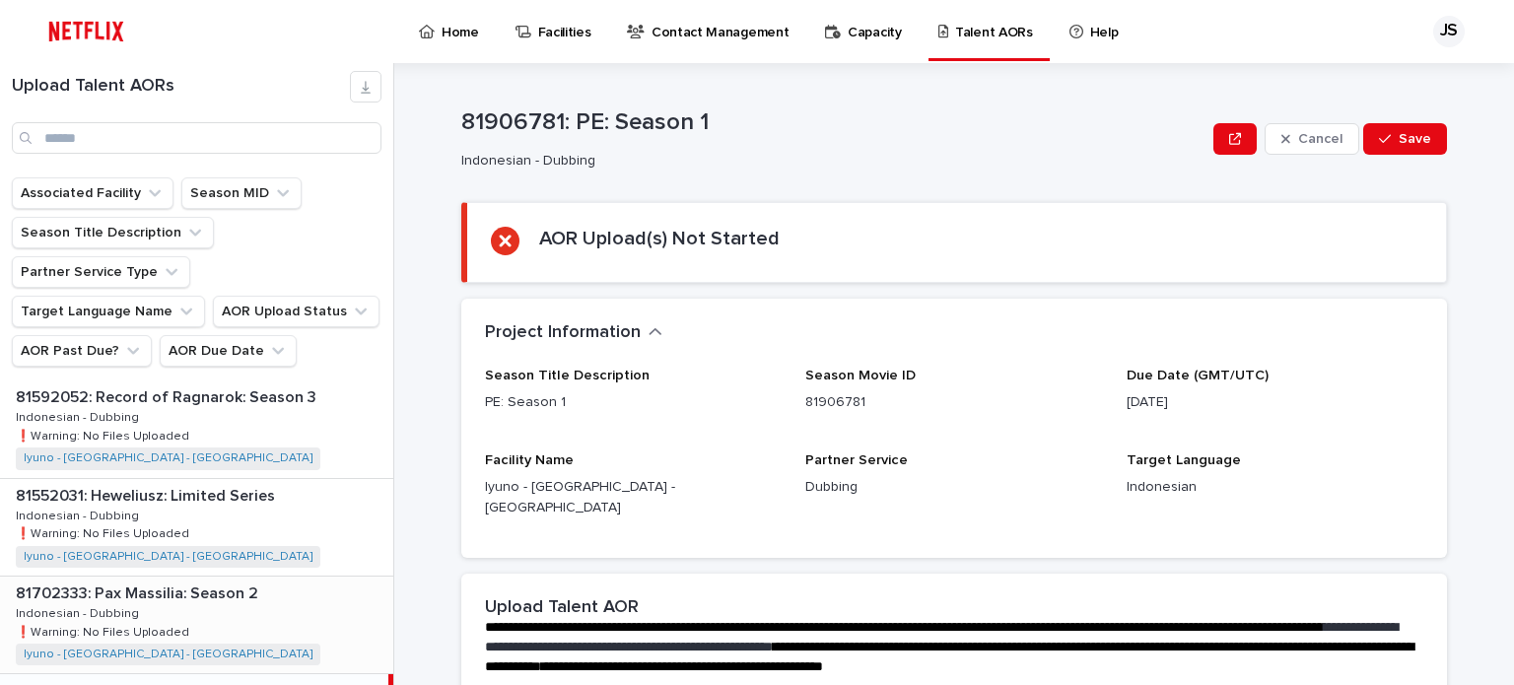
scroll to position [394, 0]
click at [264, 502] on div "81702333: Pax Massilia: Season 2 81702333: Pax Massilia: Season 2 Indonesian - …" at bounding box center [196, 526] width 393 height 97
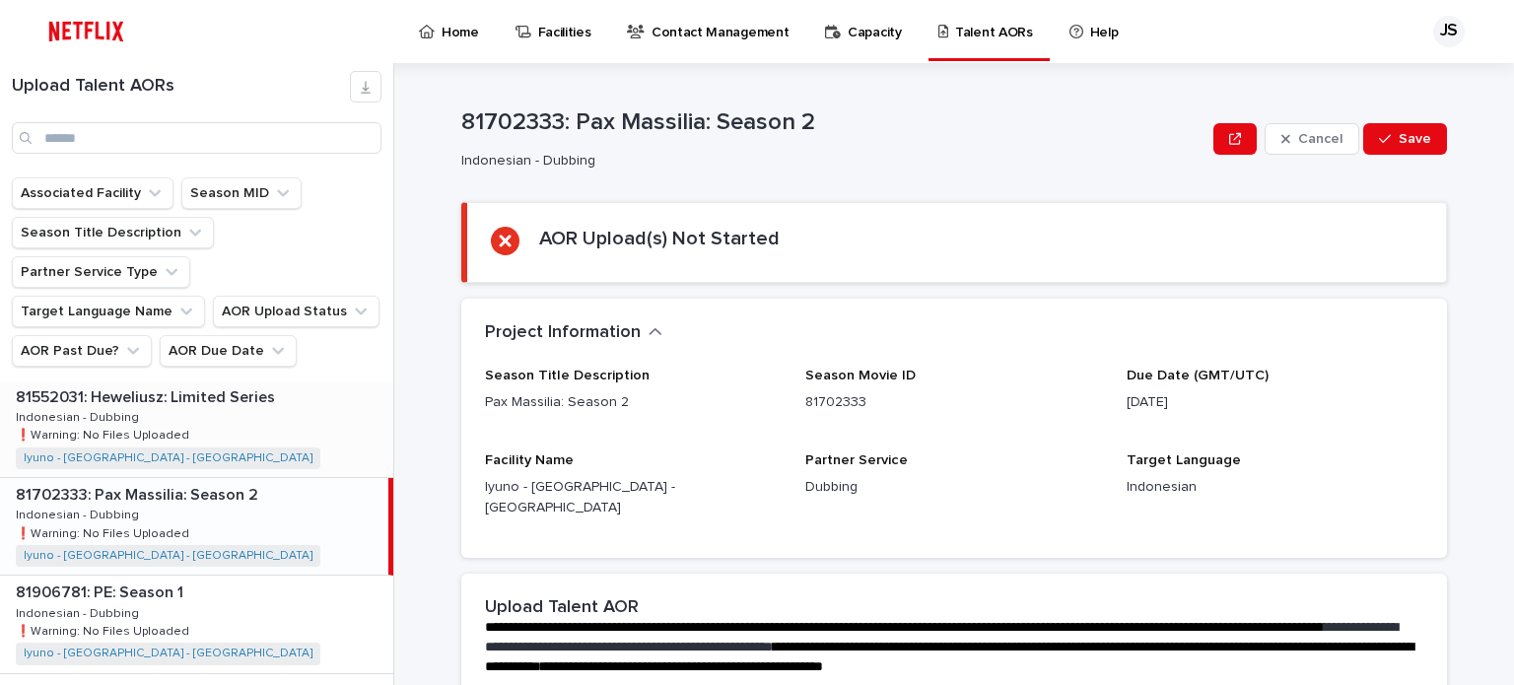
click at [276, 393] on div "81552031: Heweliusz: Limited Series 81552031: Heweliusz: Limited Series Indones…" at bounding box center [196, 428] width 393 height 97
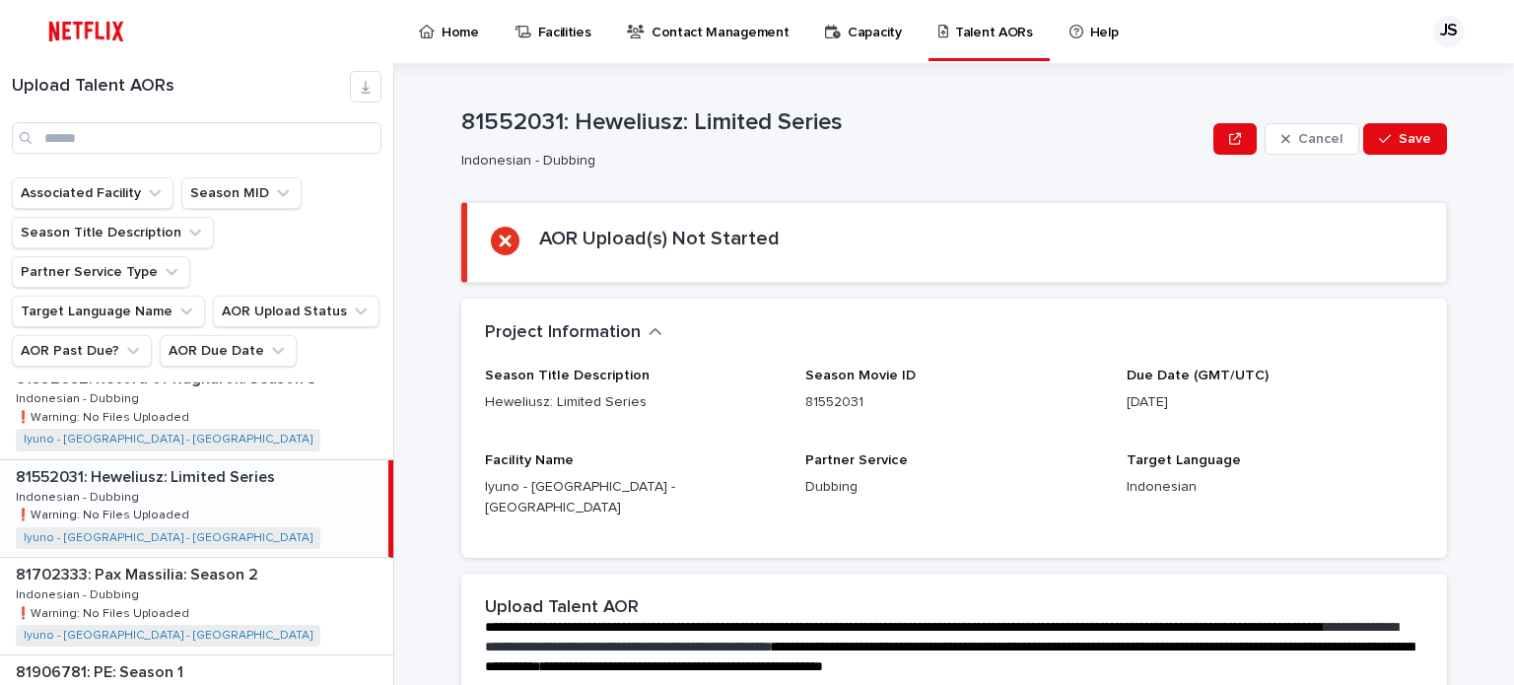
scroll to position [296, 0]
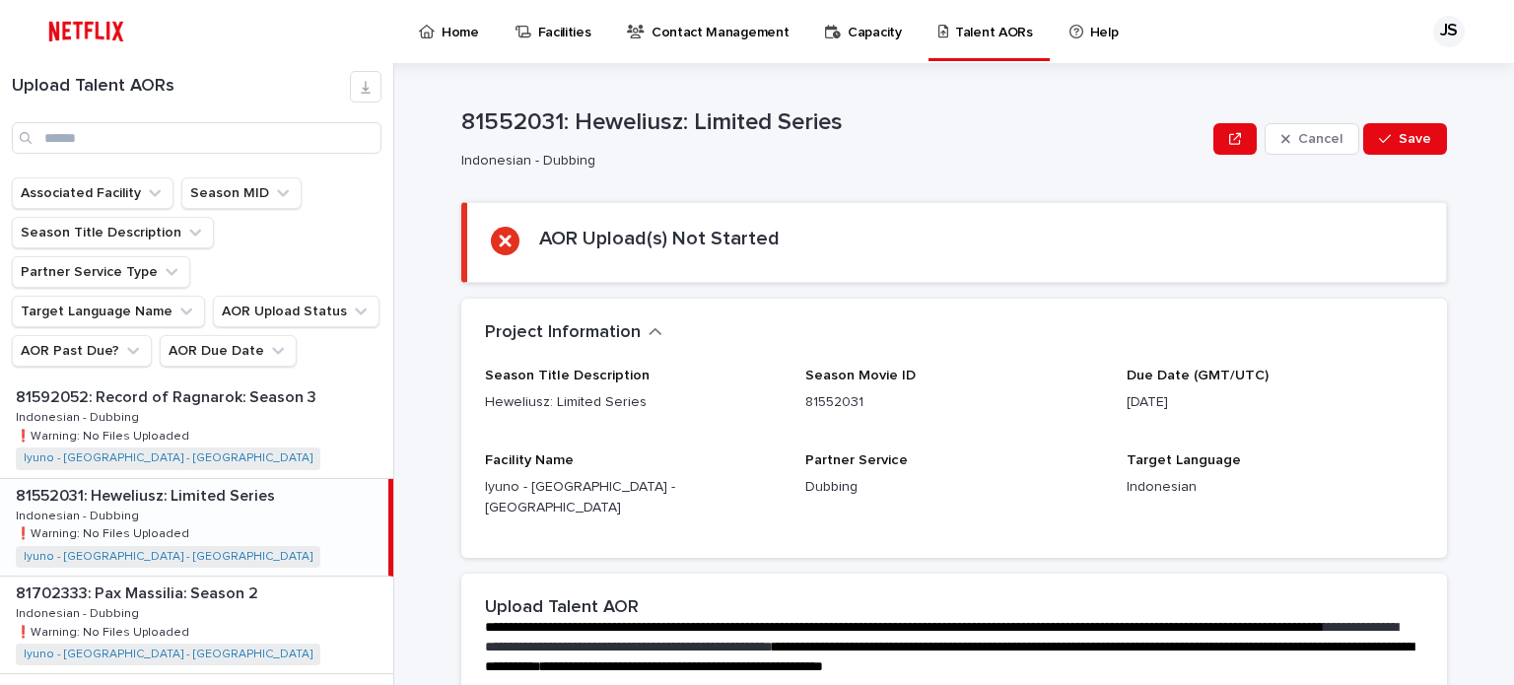
click at [253, 479] on div "81552031: Heweliusz: Limited Series 81552031: Heweliusz: Limited Series Indones…" at bounding box center [194, 527] width 388 height 97
click at [278, 396] on div "81592052: Record of Ragnarok: Season 3 81592052: Record of Ragnarok: Season 3 I…" at bounding box center [196, 428] width 393 height 97
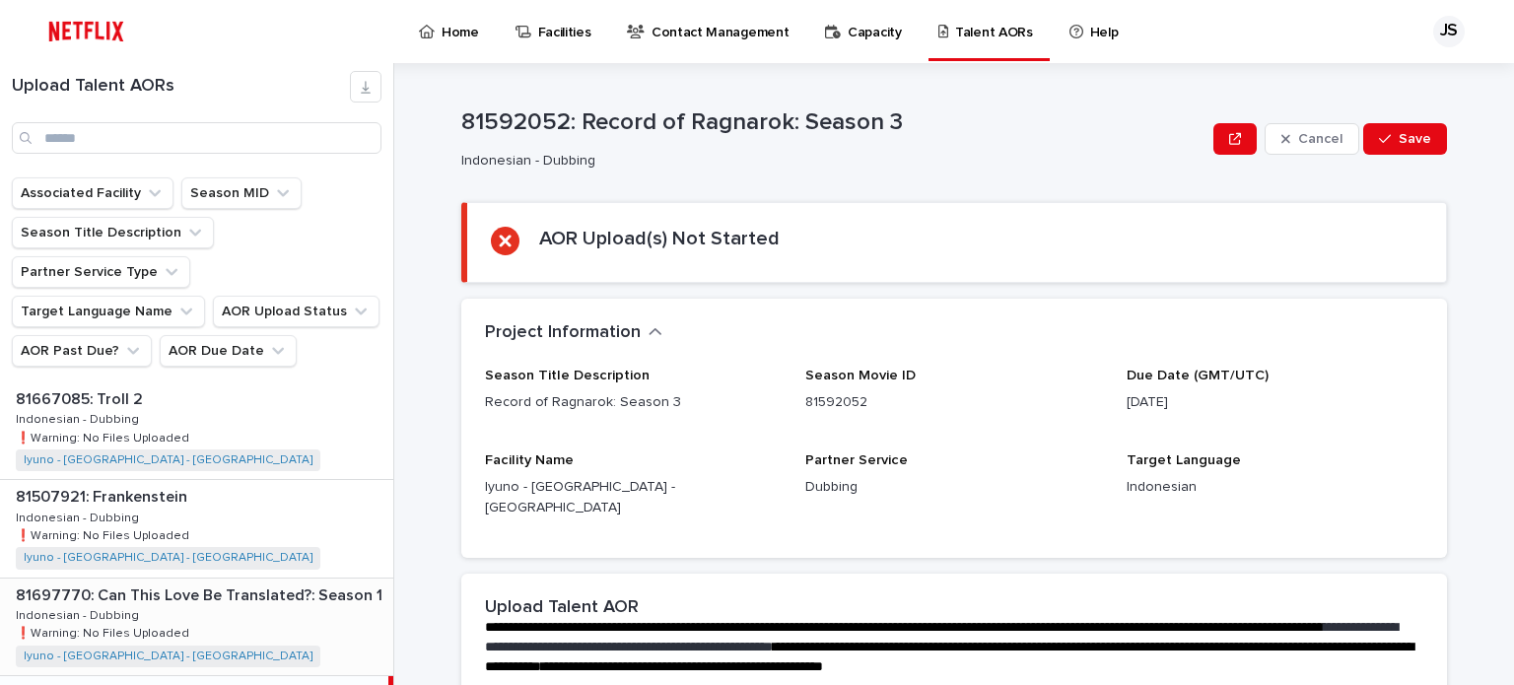
click at [272, 579] on div "81697770: Can This Love Be Translated?: Season 1 81697770: Can This Love Be Tra…" at bounding box center [196, 627] width 393 height 97
click at [272, 495] on div "81507921: Frankenstein 81507921: Frankenstein Indonesian - Dubbing Indonesian -…" at bounding box center [196, 528] width 393 height 97
click at [275, 387] on div "81667085: Troll 2 81667085: Troll 2 Indonesian - Dubbing Indonesian - Dubbing ❗…" at bounding box center [196, 430] width 393 height 97
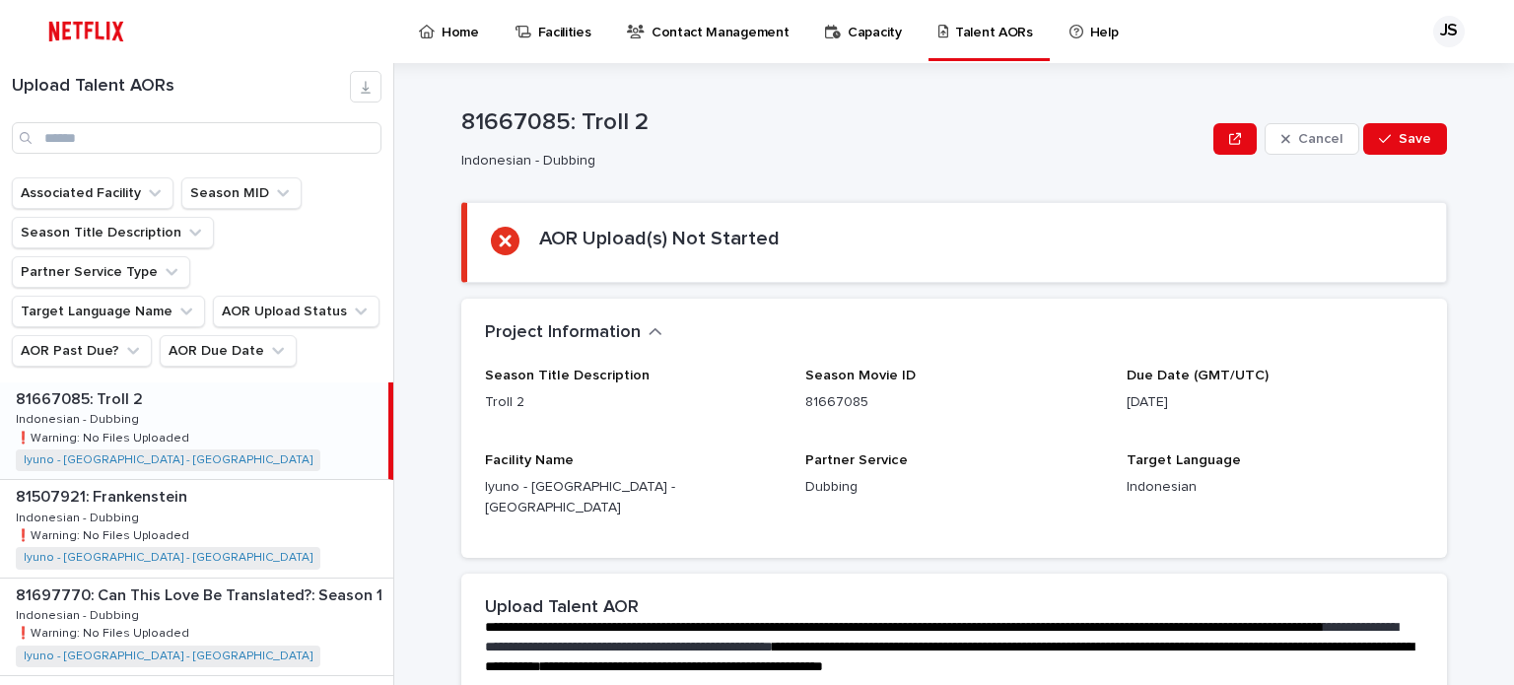
click at [265, 405] on div "81667085: Troll 2 81667085: Troll 2 Indonesian - Dubbing Indonesian - Dubbing ❗…" at bounding box center [194, 430] width 388 height 97
click at [252, 480] on div "81507921: Frankenstein 81507921: Frankenstein Indonesian - Dubbing Indonesian -…" at bounding box center [196, 528] width 393 height 97
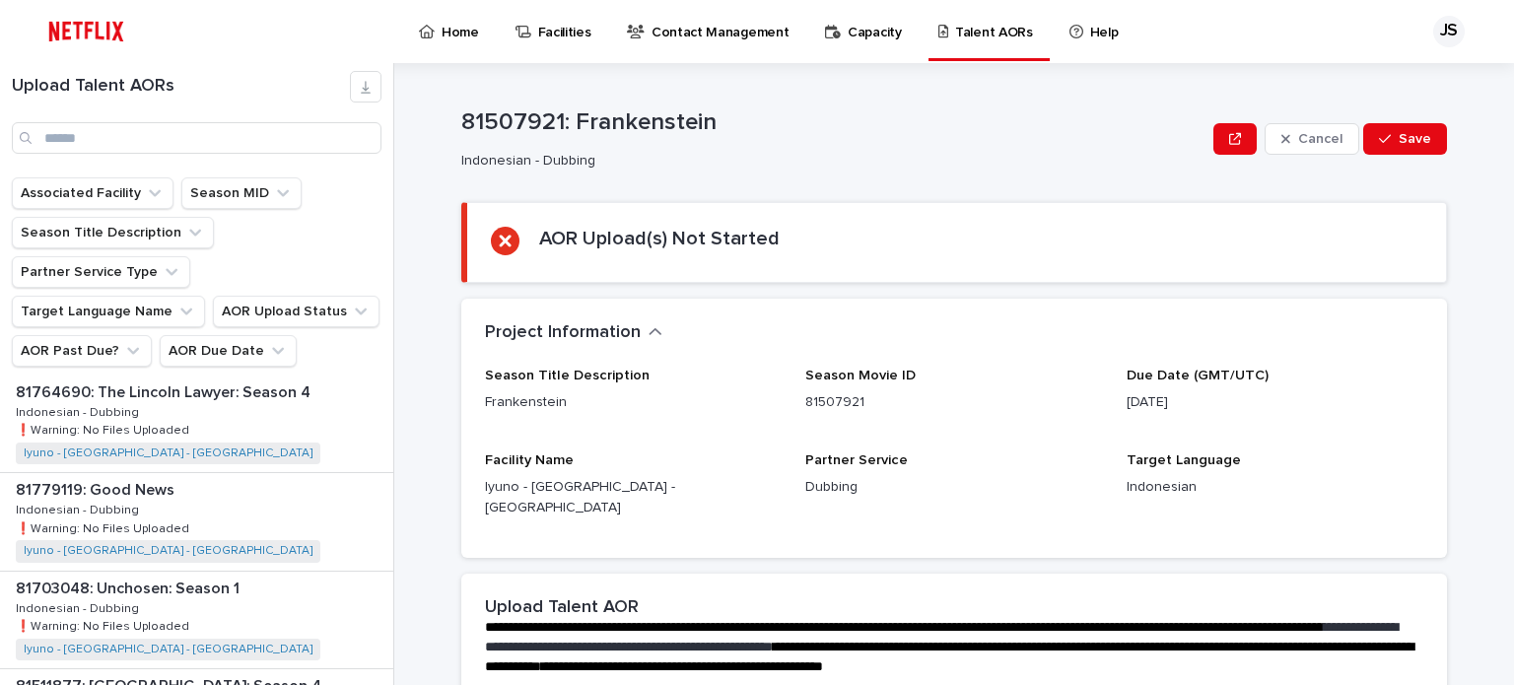
scroll to position [1281, 0]
click at [281, 481] on p at bounding box center [201, 490] width 370 height 19
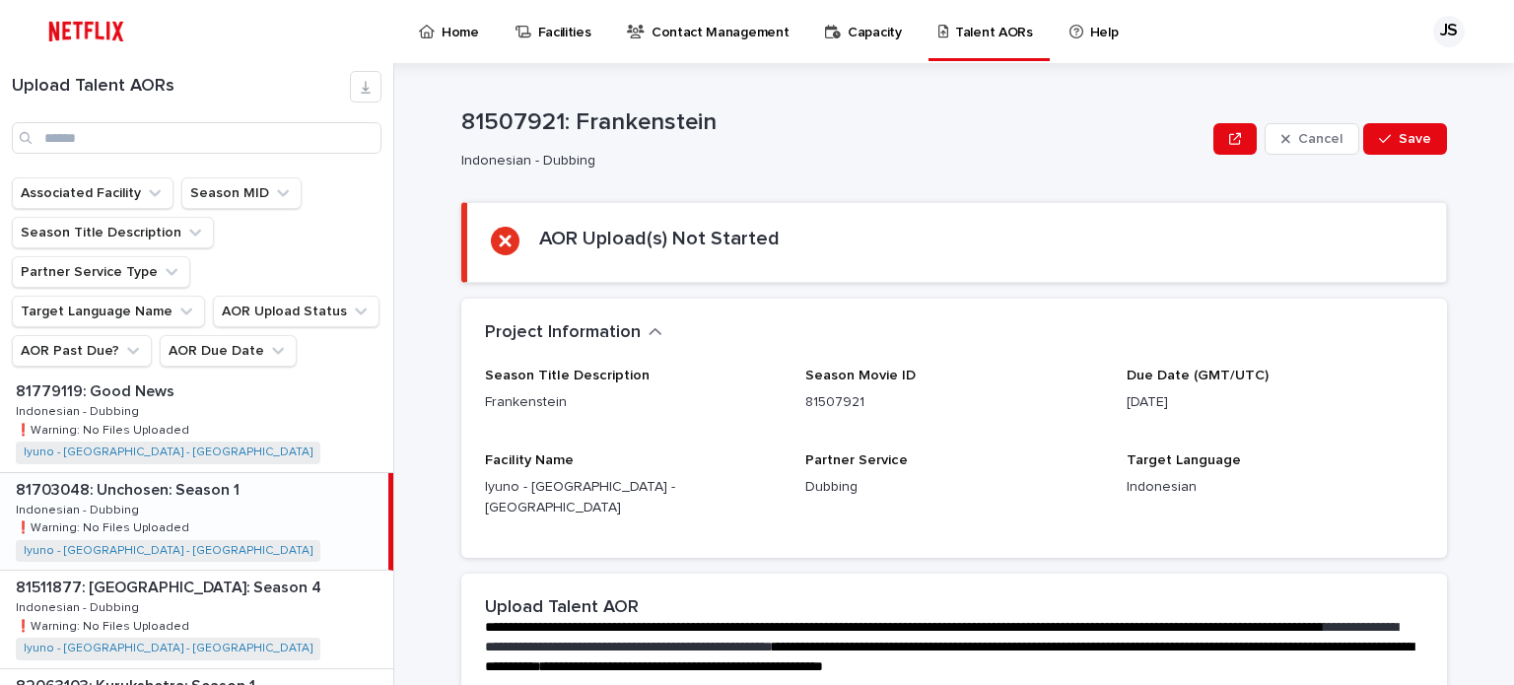
click at [281, 481] on p at bounding box center [198, 490] width 365 height 19
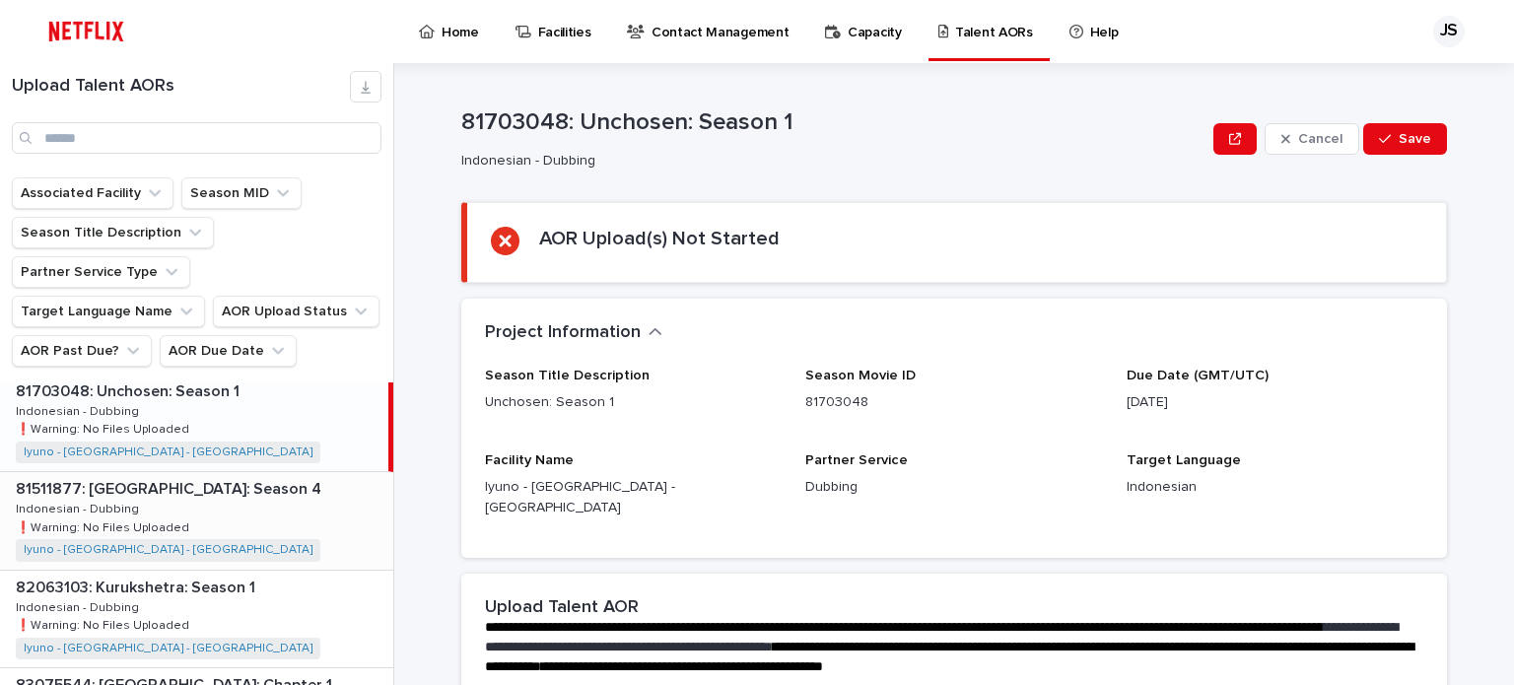
click at [288, 472] on div "81511877: Bridgerton: Season 4 81511877: Bridgerton: Season 4 Indonesian - Dubb…" at bounding box center [196, 520] width 393 height 97
click at [288, 472] on div "81511877: Bridgerton: Season 4 81511877: Bridgerton: Season 4 Indonesian - Dubb…" at bounding box center [194, 520] width 388 height 97
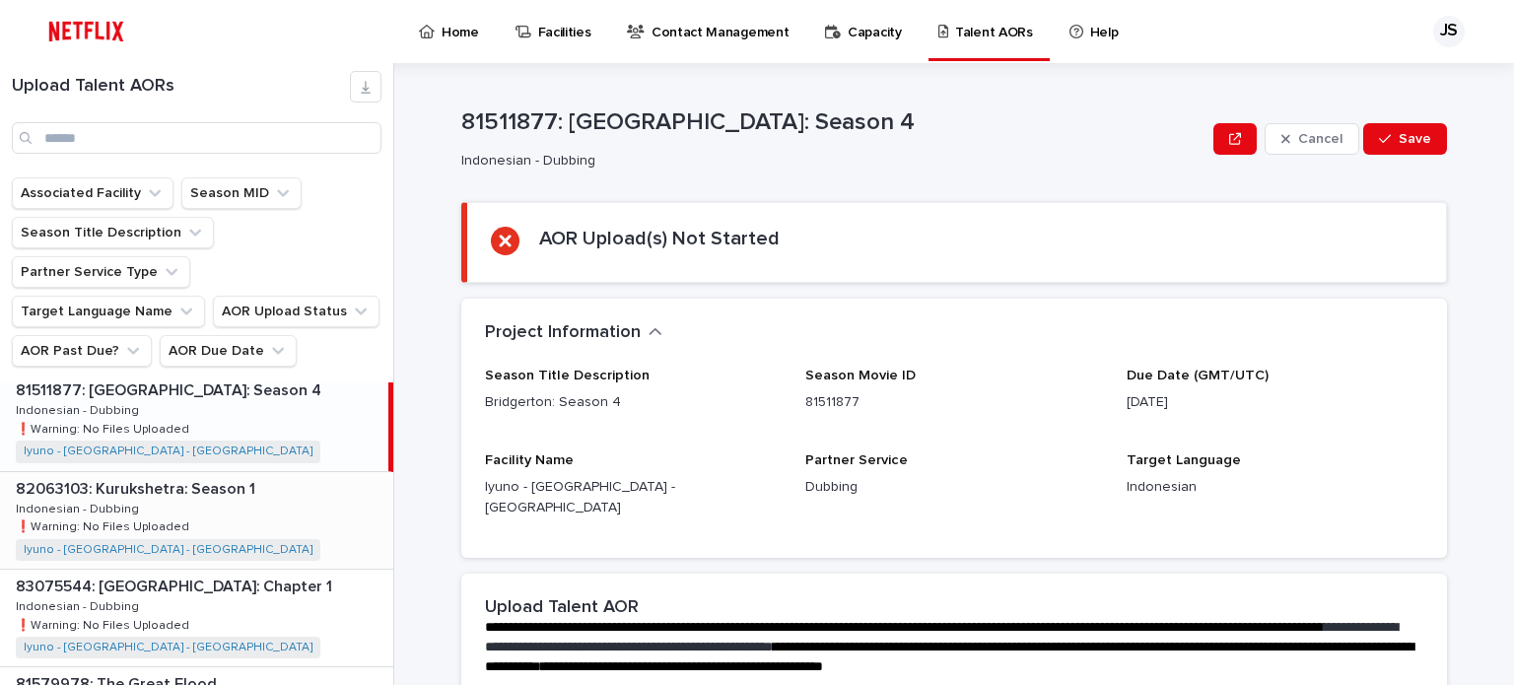
click at [288, 472] on div "82063103: Kurukshetra: Season 1 82063103: Kurukshetra: Season 1 Indonesian - Du…" at bounding box center [196, 520] width 393 height 97
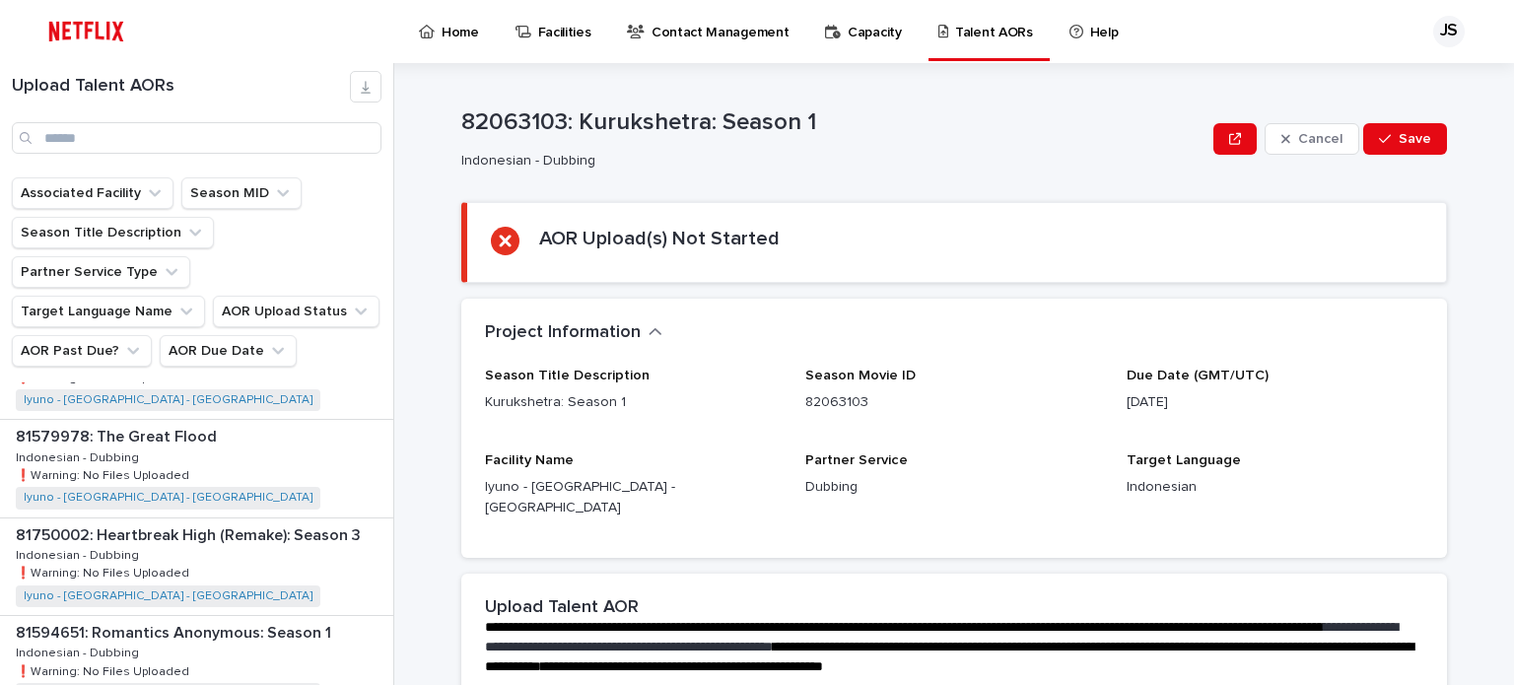
scroll to position [1774, 0]
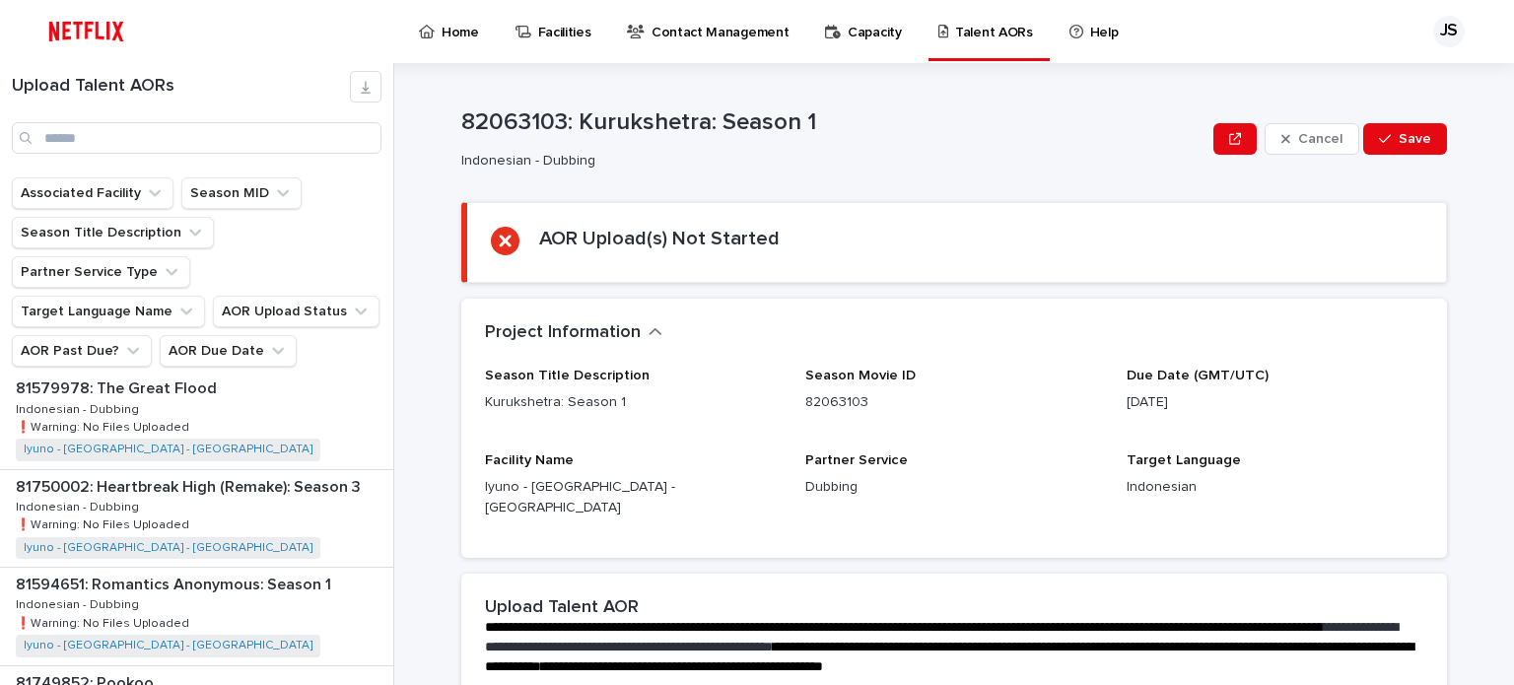
click at [288, 470] on div "81750002: Heartbreak High (Remake): Season 3 81750002: Heartbreak High (Remake)…" at bounding box center [196, 518] width 393 height 97
click at [286, 572] on p "81594651: Romantics Anonymous: Season 1" at bounding box center [175, 583] width 319 height 23
